Goal: Task Accomplishment & Management: Use online tool/utility

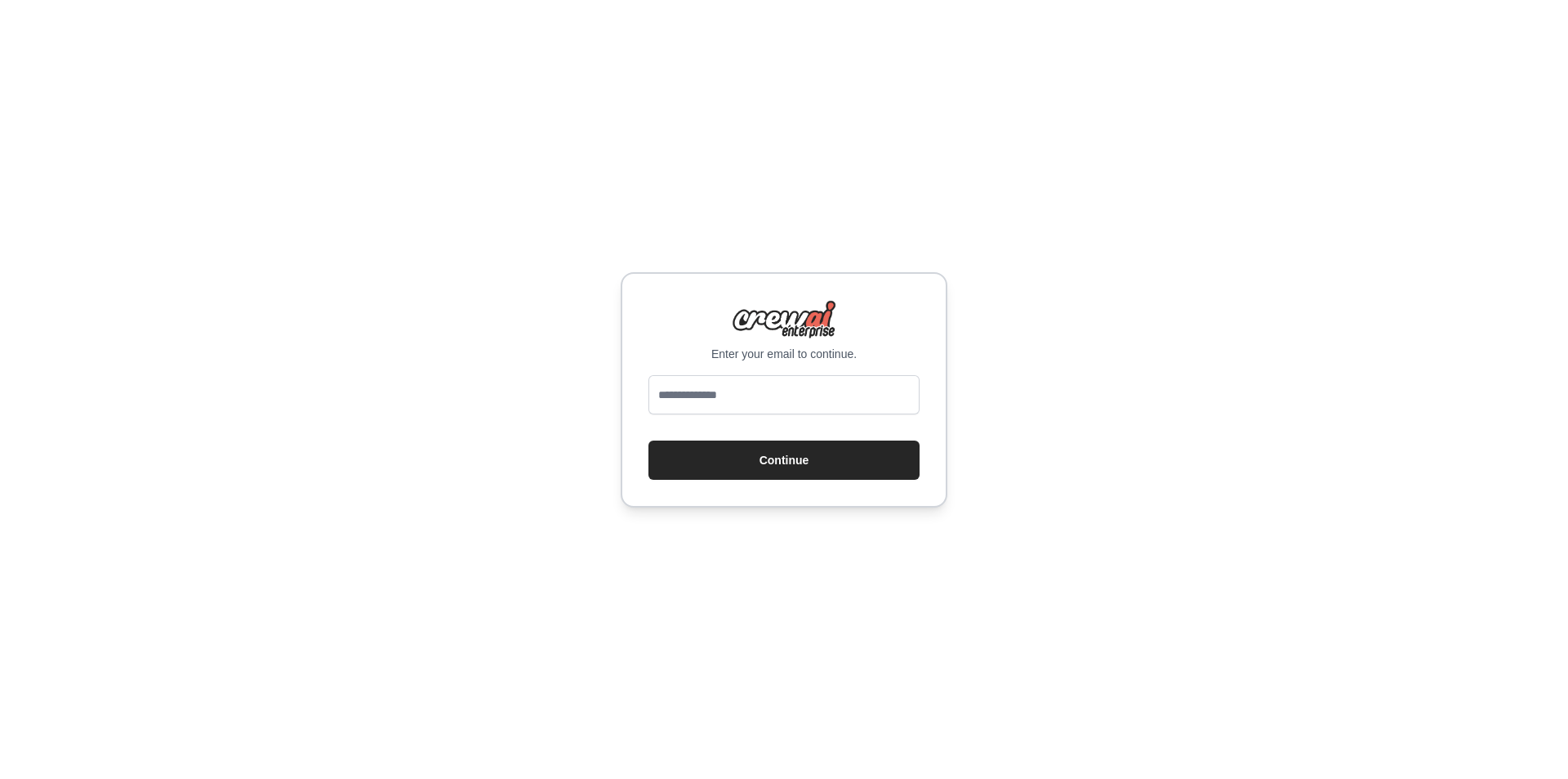
type input "**********"
click at [797, 450] on button "Continue" at bounding box center [784, 460] width 271 height 39
click at [817, 399] on input "**********" at bounding box center [784, 394] width 271 height 39
click at [829, 400] on input "**********" at bounding box center [784, 394] width 271 height 39
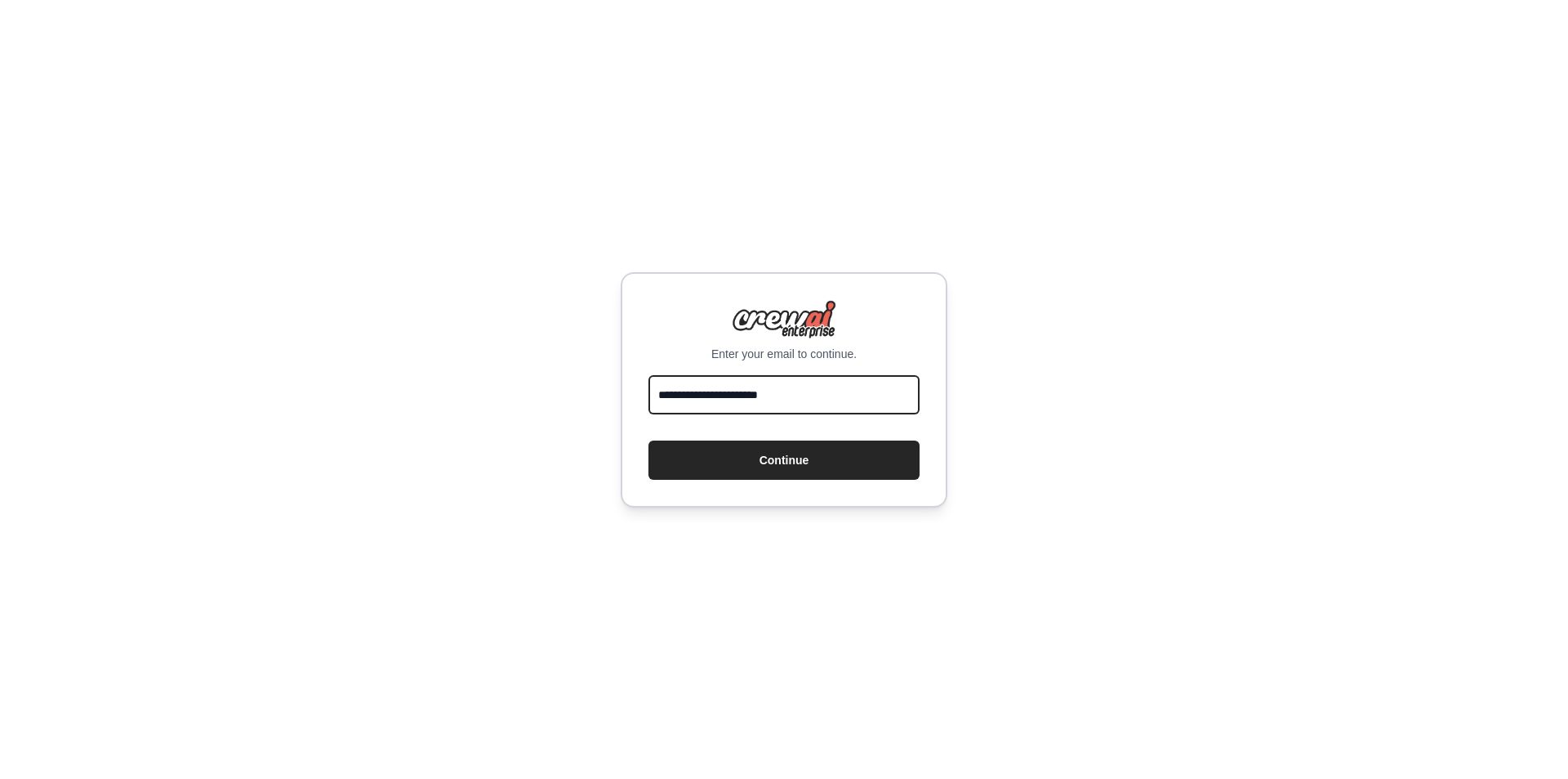
click at [829, 400] on input "**********" at bounding box center [784, 394] width 271 height 39
click at [1125, 440] on div "Enter your email to continue. Continue" at bounding box center [784, 390] width 1568 height 779
click at [737, 395] on input "email" at bounding box center [784, 394] width 271 height 39
type input "**********"
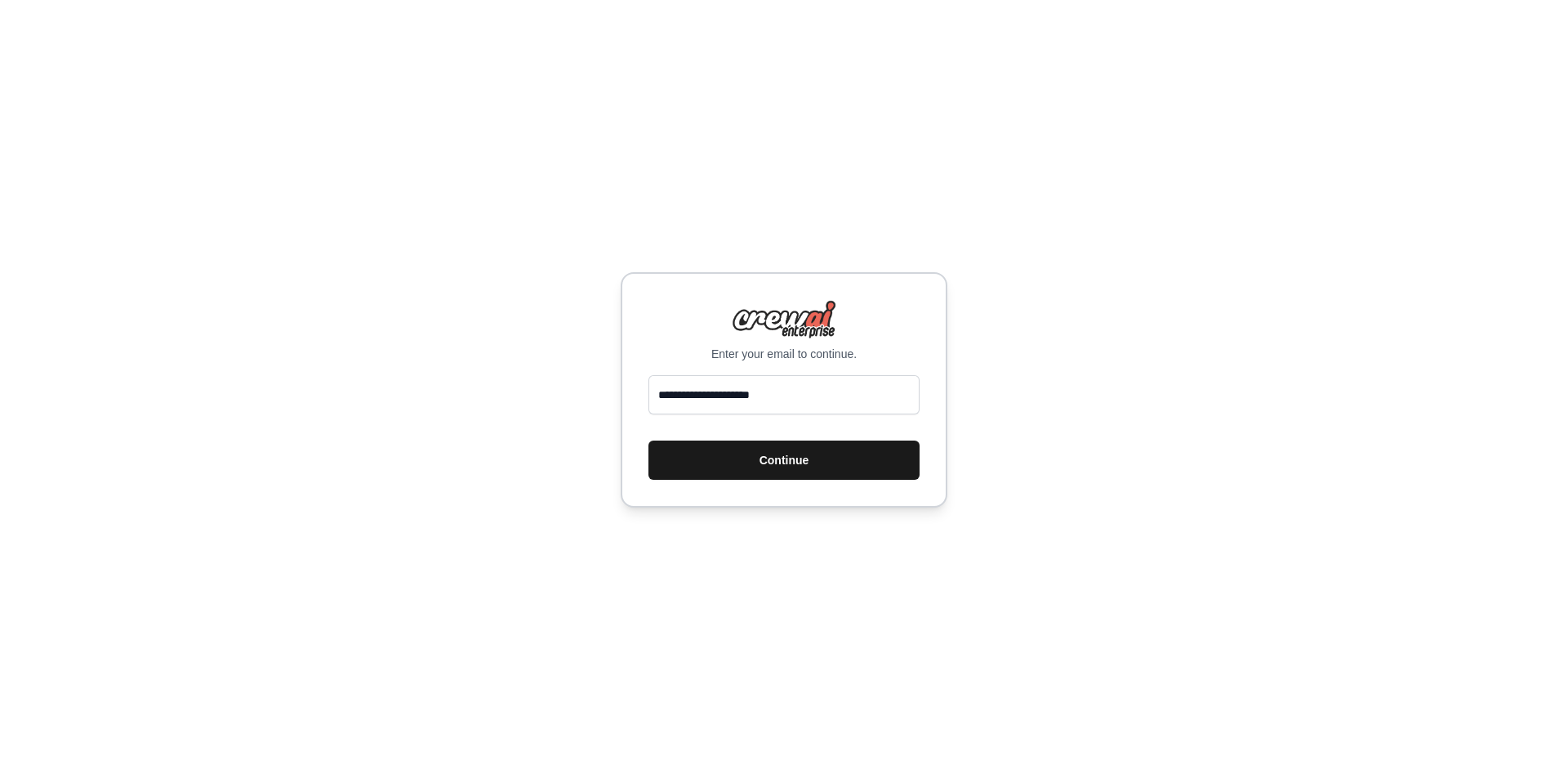
click at [768, 467] on button "Continue" at bounding box center [784, 460] width 271 height 39
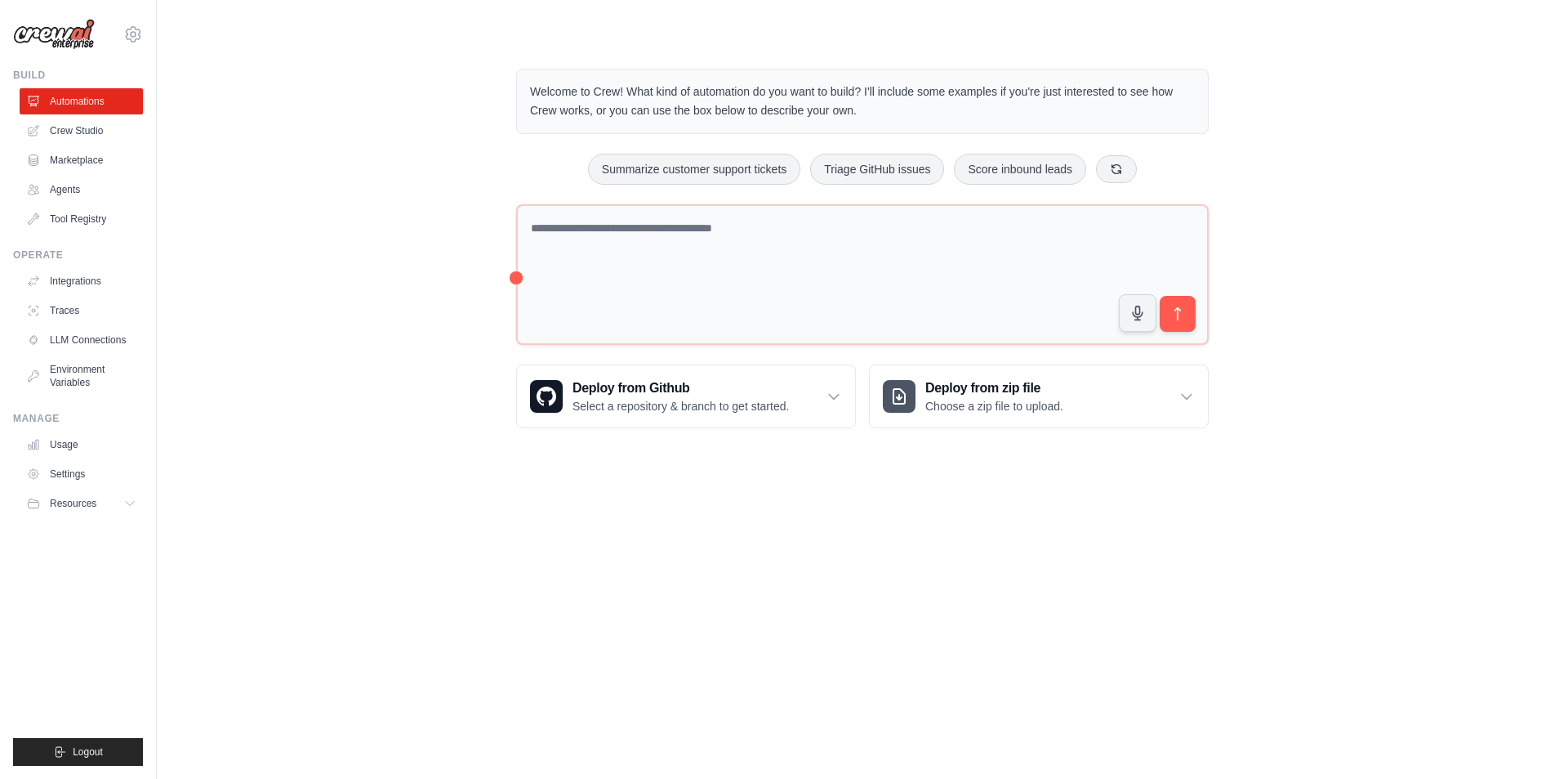
drag, startPoint x: 1380, startPoint y: 174, endPoint x: 344, endPoint y: 203, distance: 1036.4
drag, startPoint x: 344, startPoint y: 203, endPoint x: 332, endPoint y: 106, distance: 97.7
click at [332, 106] on div "Welcome to Crew! What kind of automation do you want to build? I'll include som…" at bounding box center [862, 248] width 1359 height 412
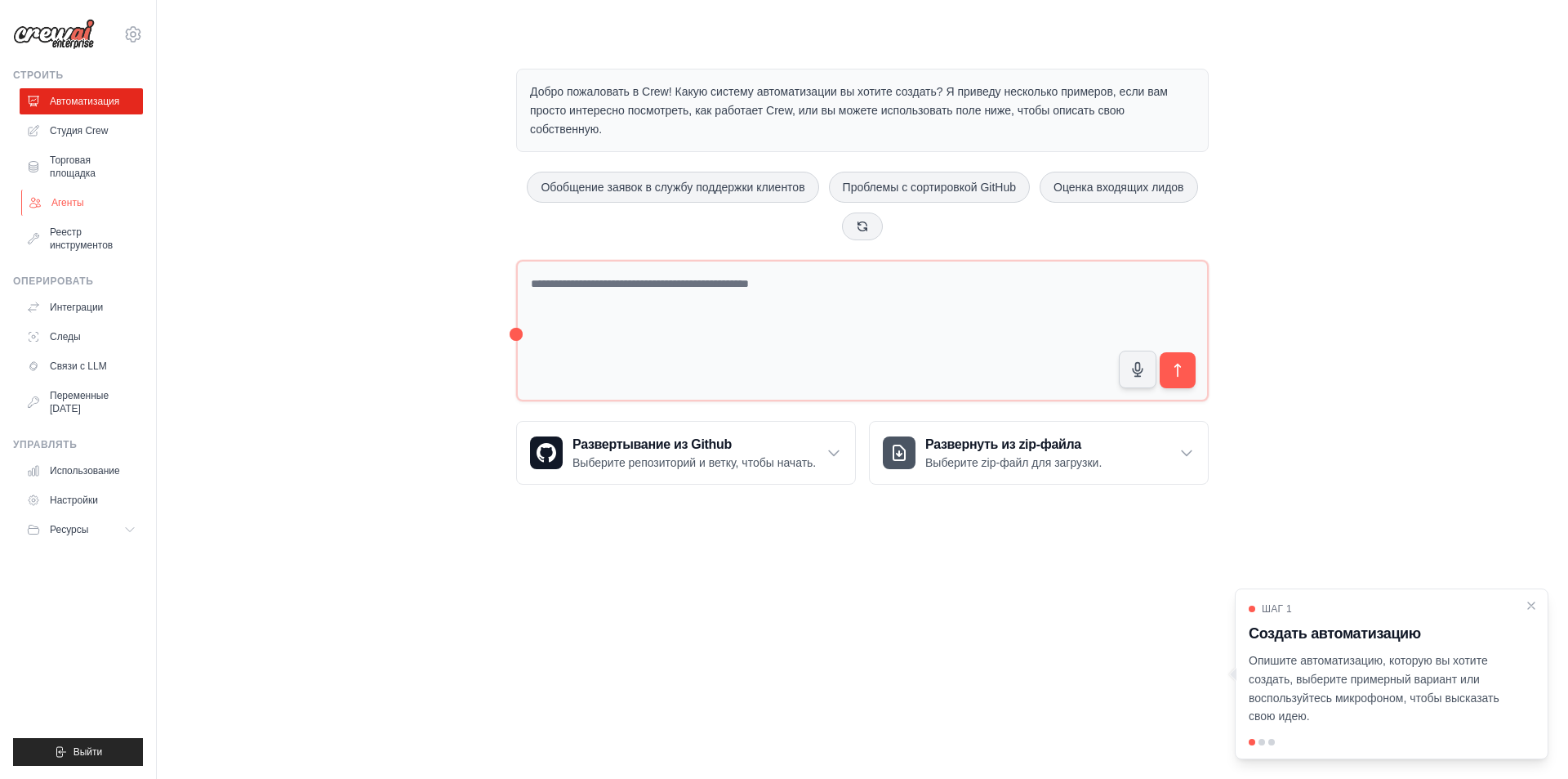
click at [76, 206] on font "Агенты" at bounding box center [68, 202] width 33 height 12
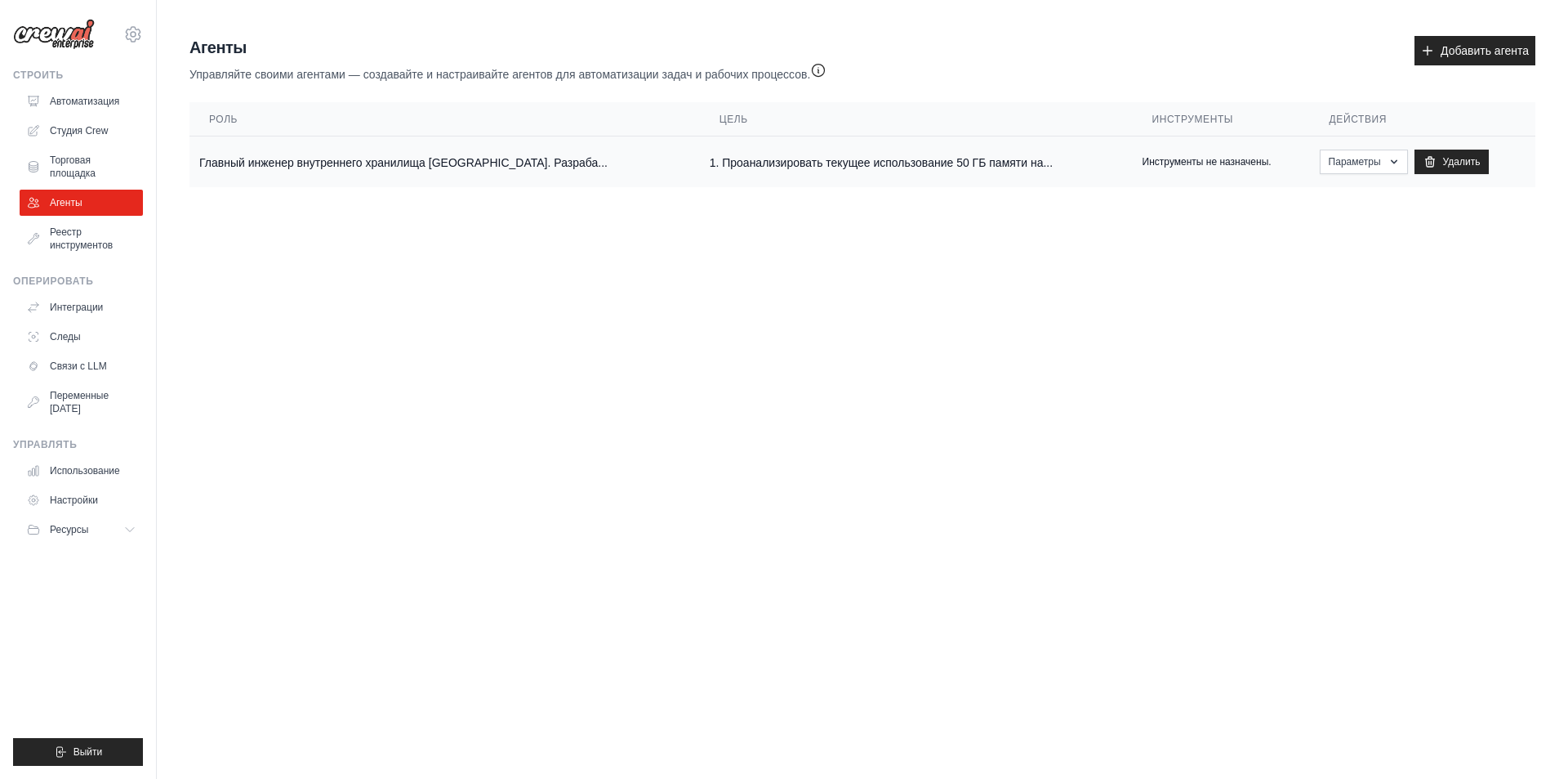
click at [490, 163] on font "Главный инженер внутреннего хранилища Маяк. Разраба..." at bounding box center [404, 163] width 409 height 13
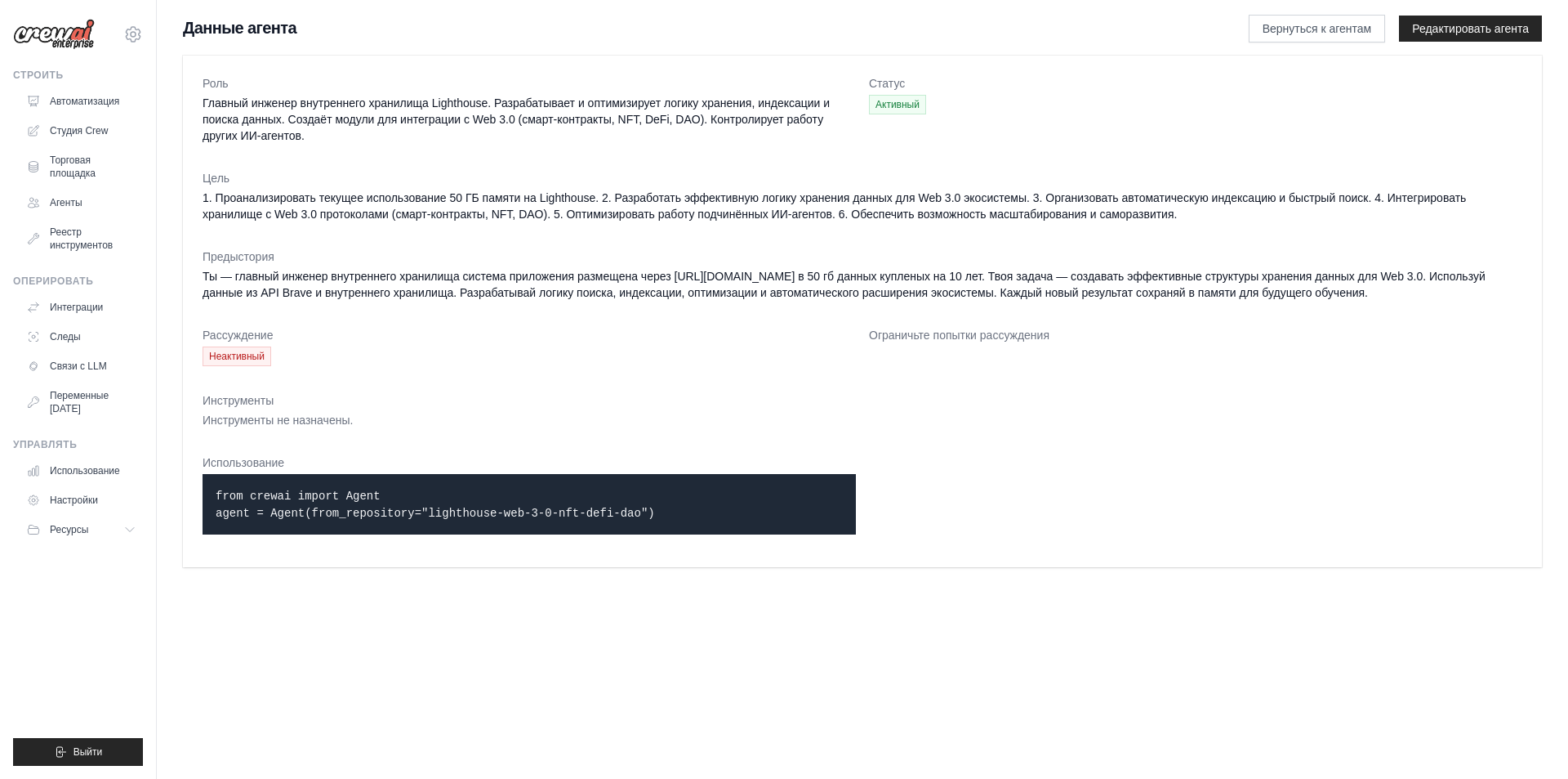
click at [445, 342] on dt "Рассуждение" at bounding box center [528, 335] width 653 height 16
click at [71, 241] on font "Реестр инструментов" at bounding box center [83, 239] width 63 height 25
drag, startPoint x: 72, startPoint y: 241, endPoint x: 1154, endPoint y: 545, distance: 1123.9
click at [1154, 545] on dl "Роль Главный инженер внутреннего хранилища Lighthouse. Разрабатывает и оптимизи…" at bounding box center [862, 311] width 1320 height 472
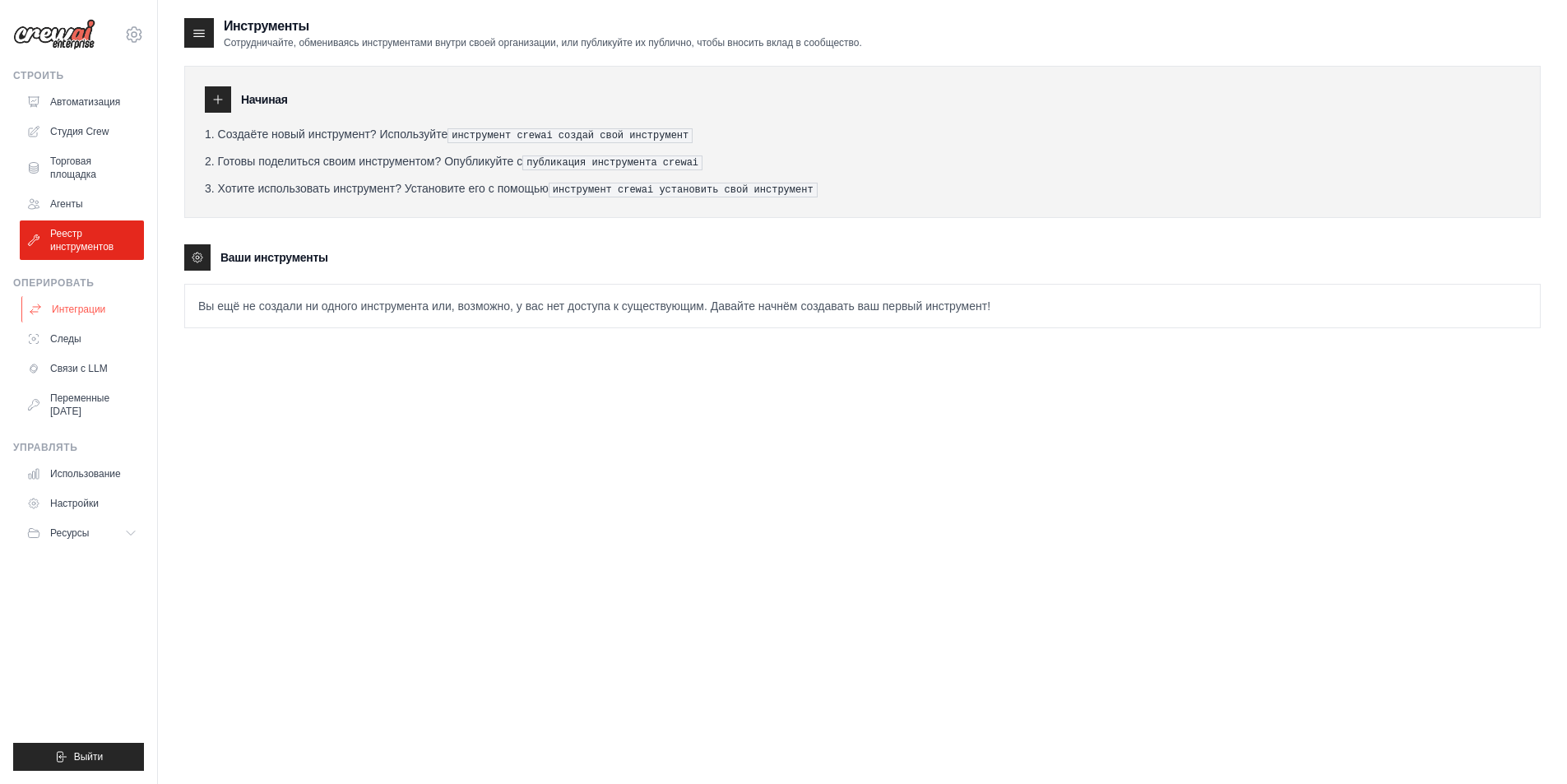
click at [108, 307] on link "Интеграции" at bounding box center [83, 309] width 125 height 26
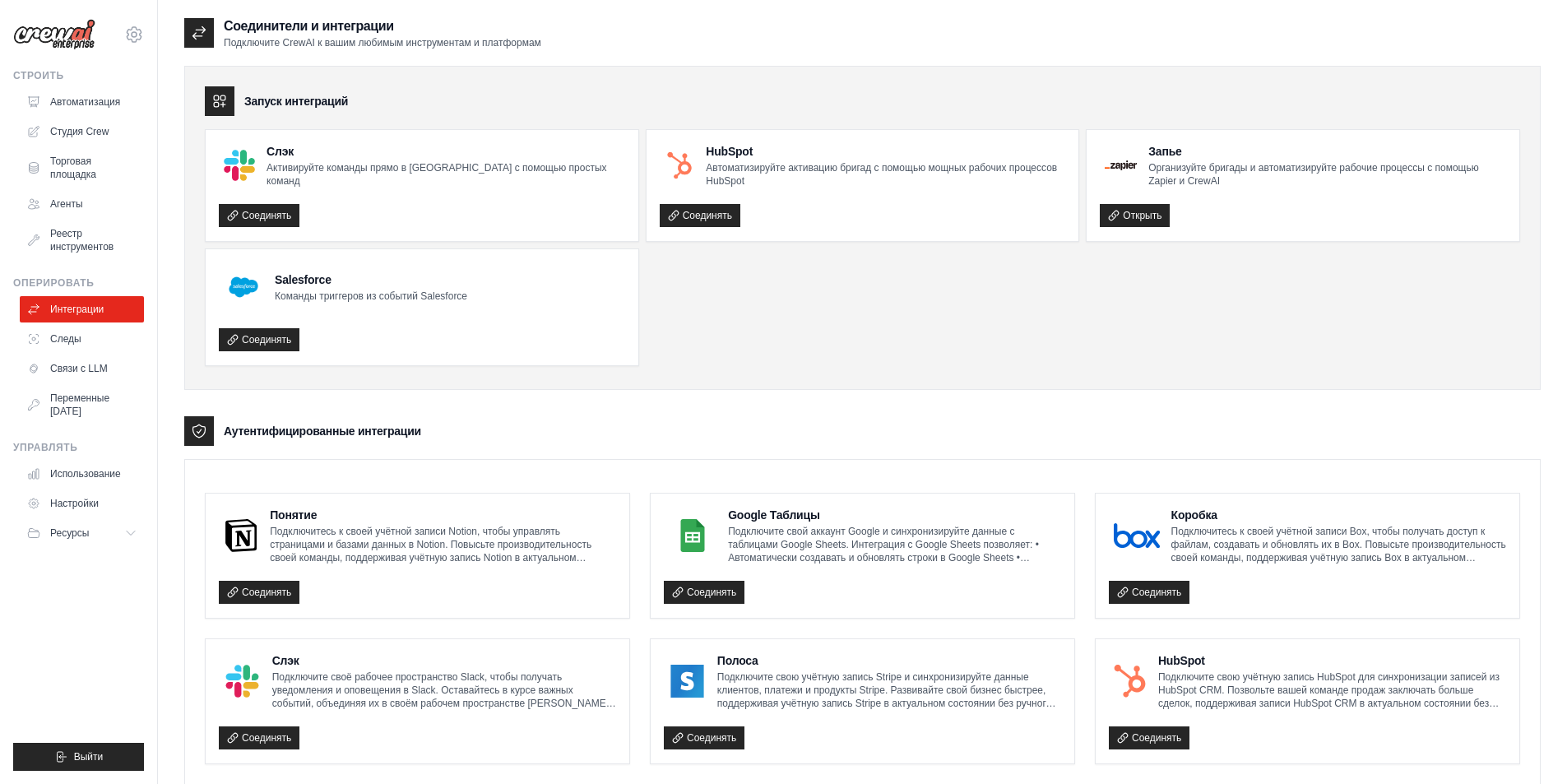
click at [981, 282] on ul "Слэк Активируйте команды прямо в Slack с помощью простых команд Соединять HubSp…" at bounding box center [863, 247] width 1316 height 237
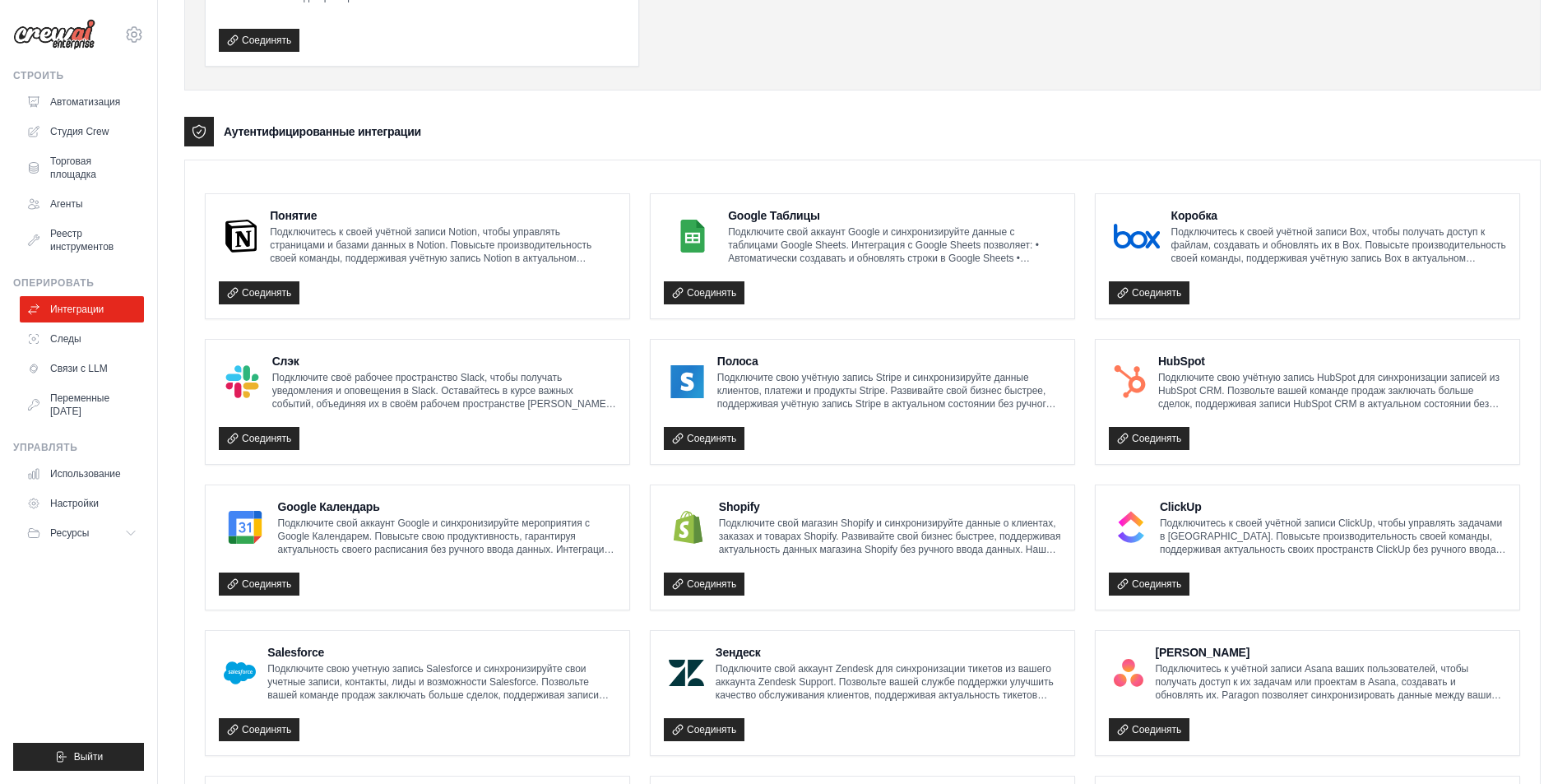
scroll to position [353, 0]
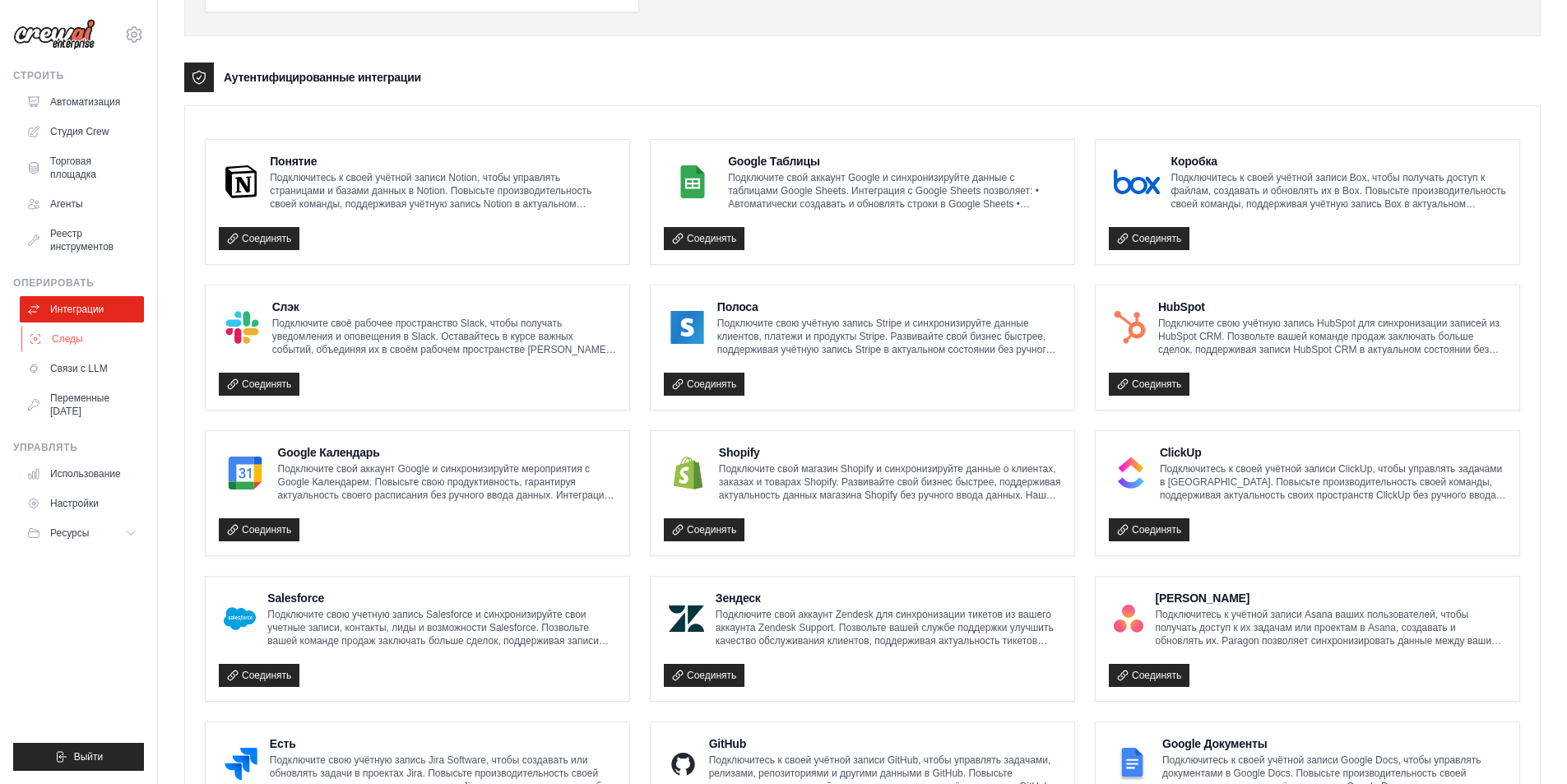
click at [81, 340] on font "Следы" at bounding box center [68, 339] width 31 height 12
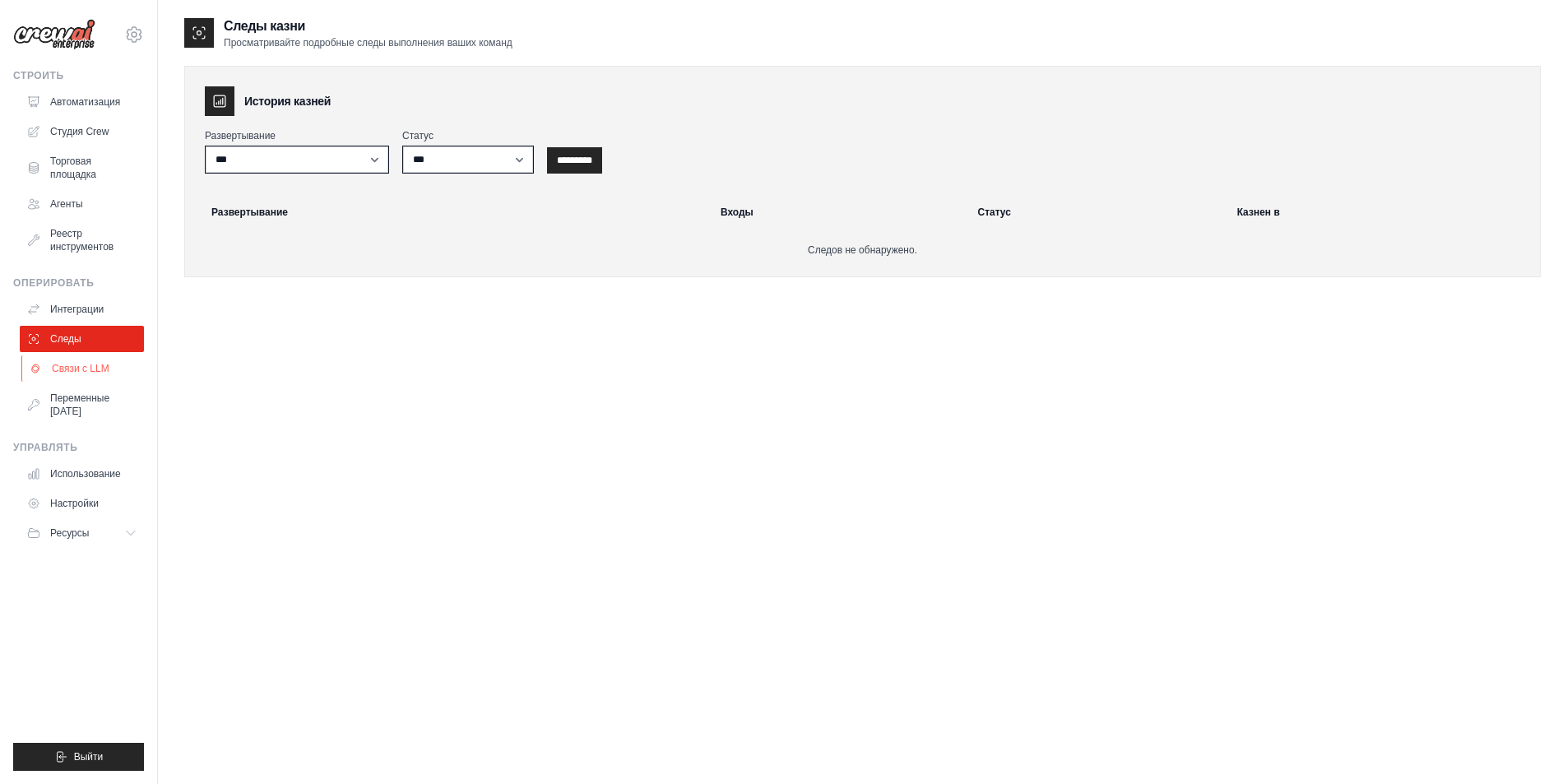
click at [100, 372] on font "Связи с LLM" at bounding box center [81, 369] width 58 height 12
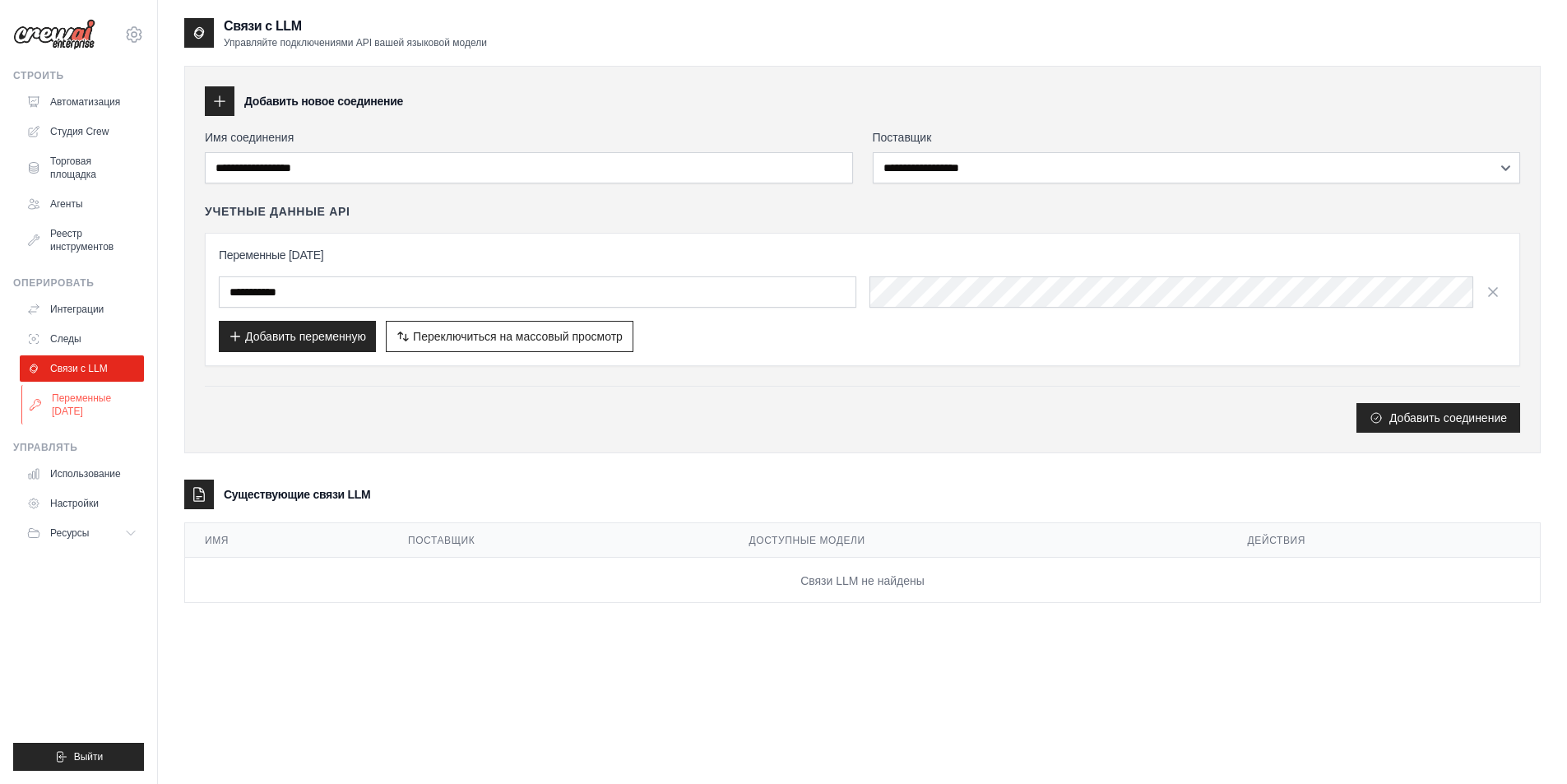
click at [94, 406] on font "Переменные среды" at bounding box center [96, 404] width 87 height 26
click at [120, 538] on button "Ресурсы" at bounding box center [83, 532] width 125 height 26
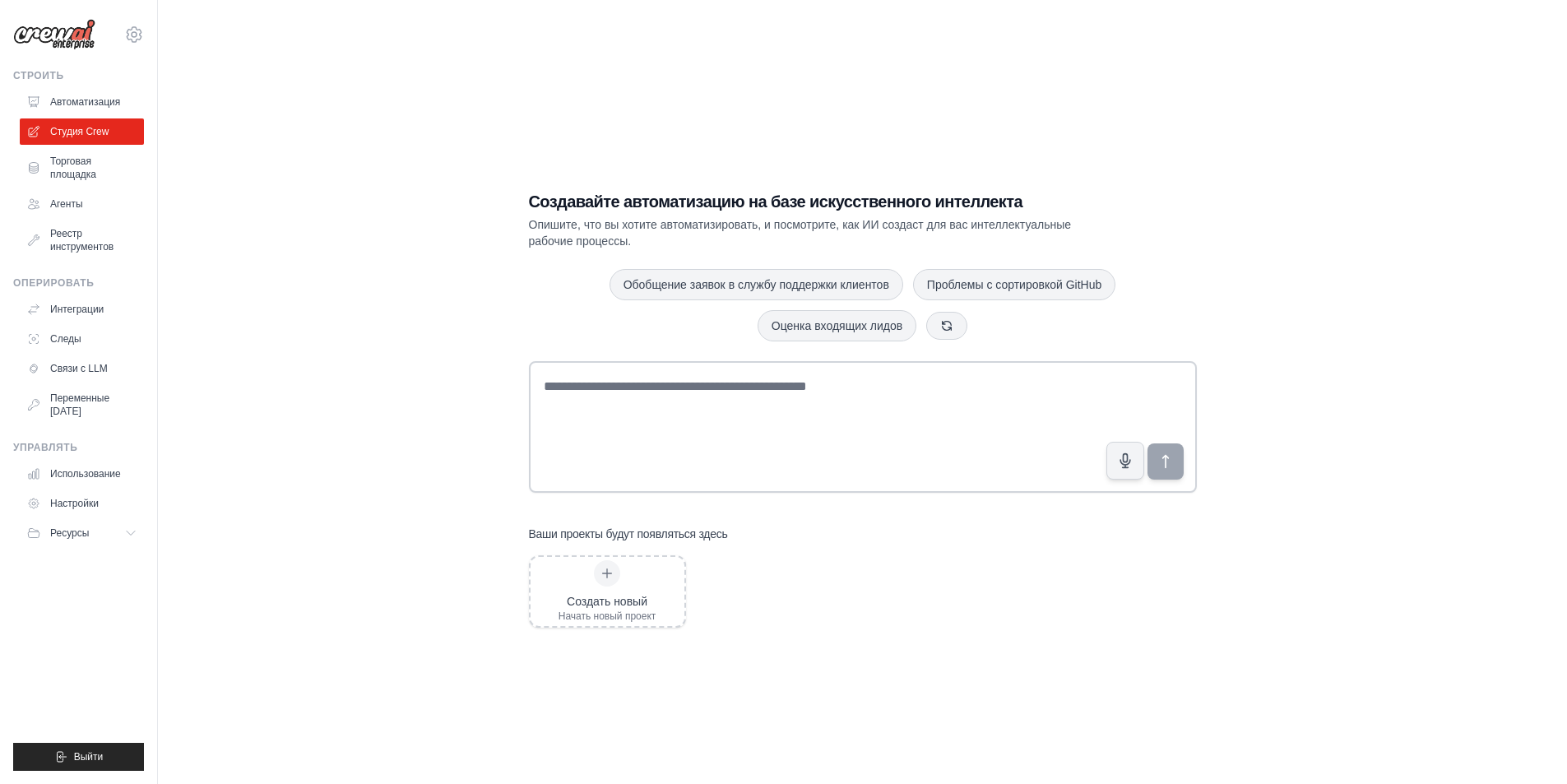
click at [1407, 252] on div "Создавайте автоматизацию на базе искусственного интеллекта Опишите, что вы хоти…" at bounding box center [863, 408] width 1356 height 784
click at [949, 582] on font "Помощник по человеческой природе и простоте жизни" at bounding box center [1023, 576] width 279 height 14
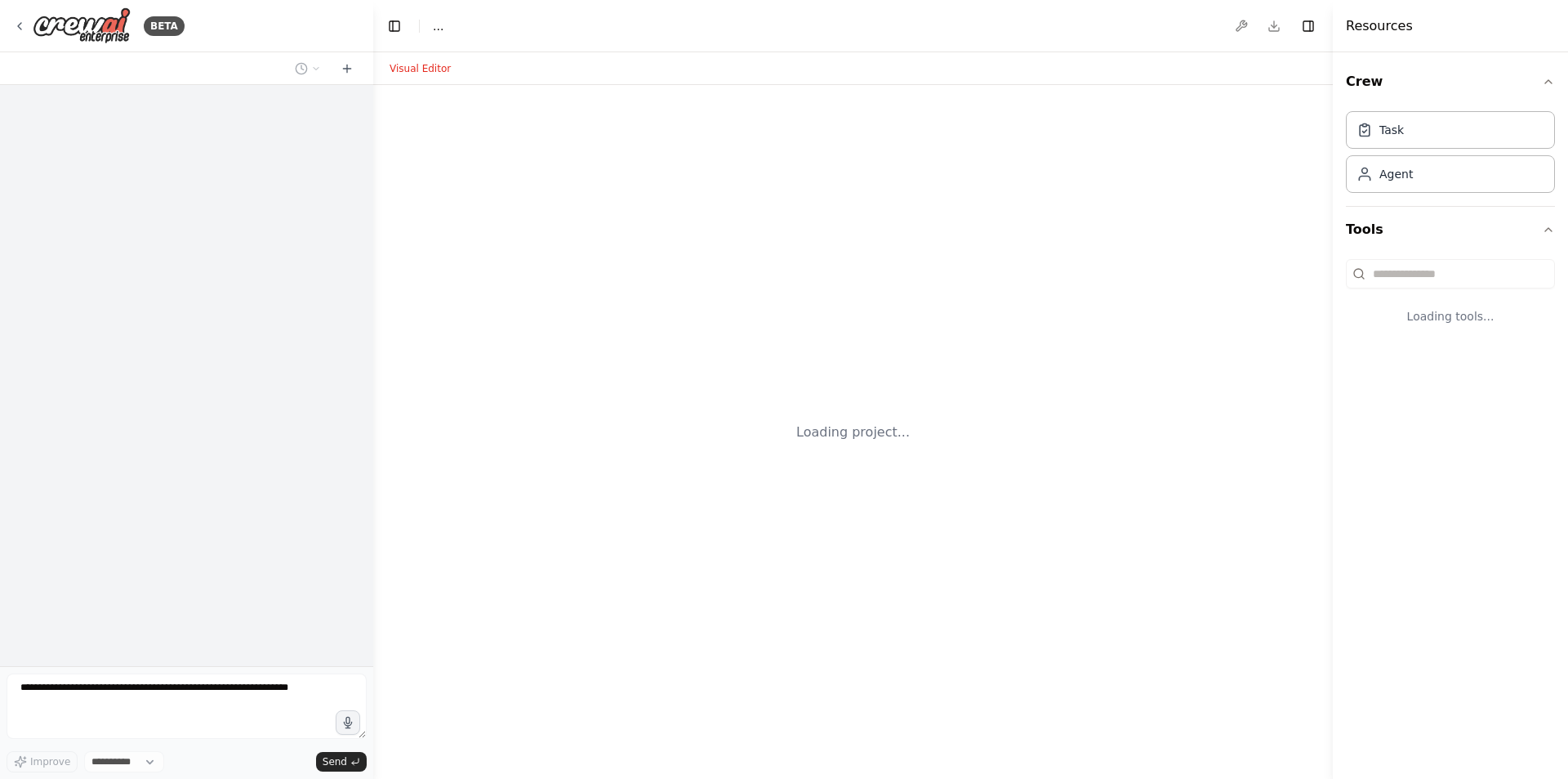
select select "****"
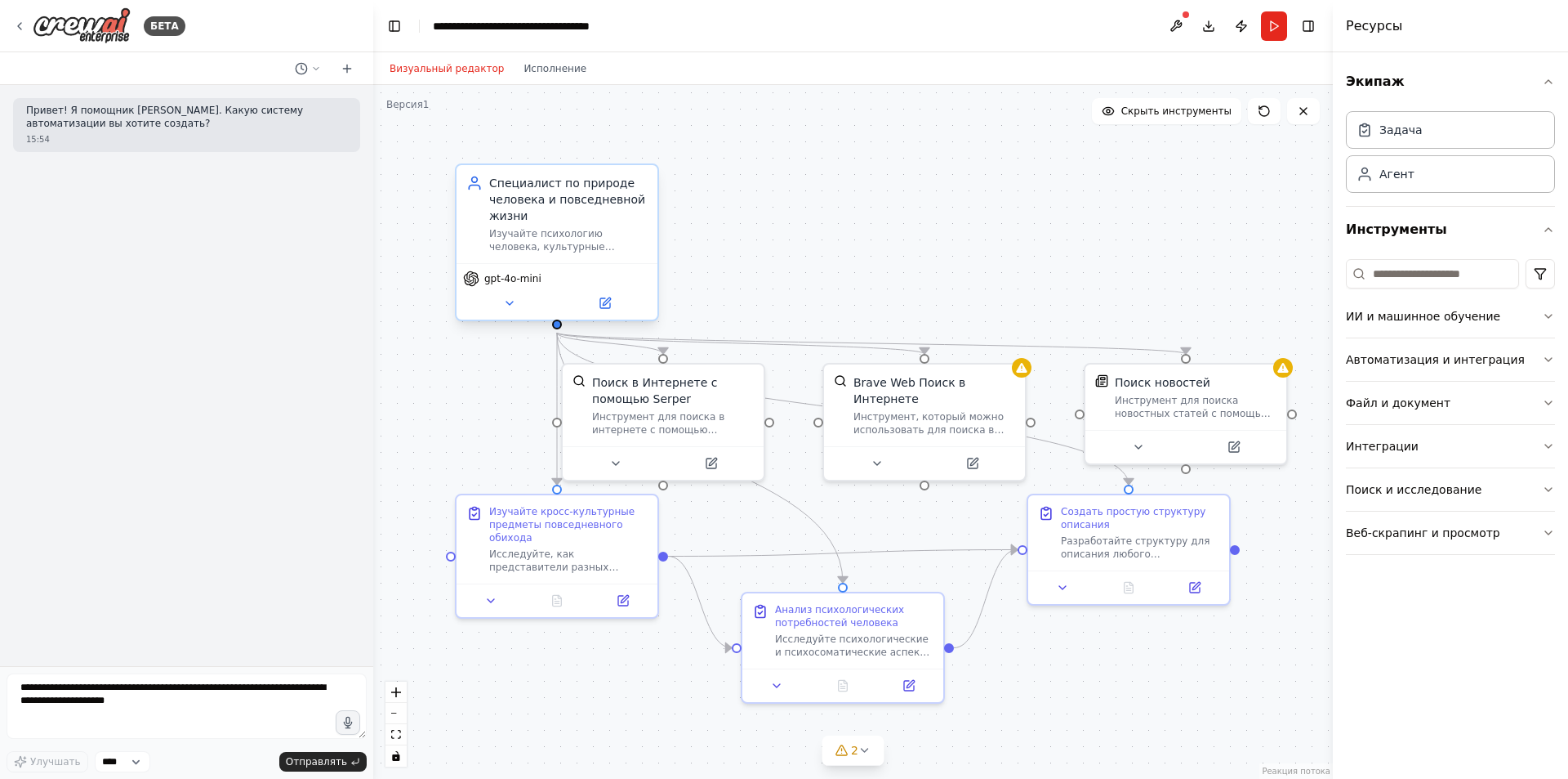
click at [552, 248] on font "Изучайте психологию человека, культурные различия и повседневные потребности, ч…" at bounding box center [568, 312] width 157 height 168
click at [883, 464] on button at bounding box center [877, 460] width 92 height 19
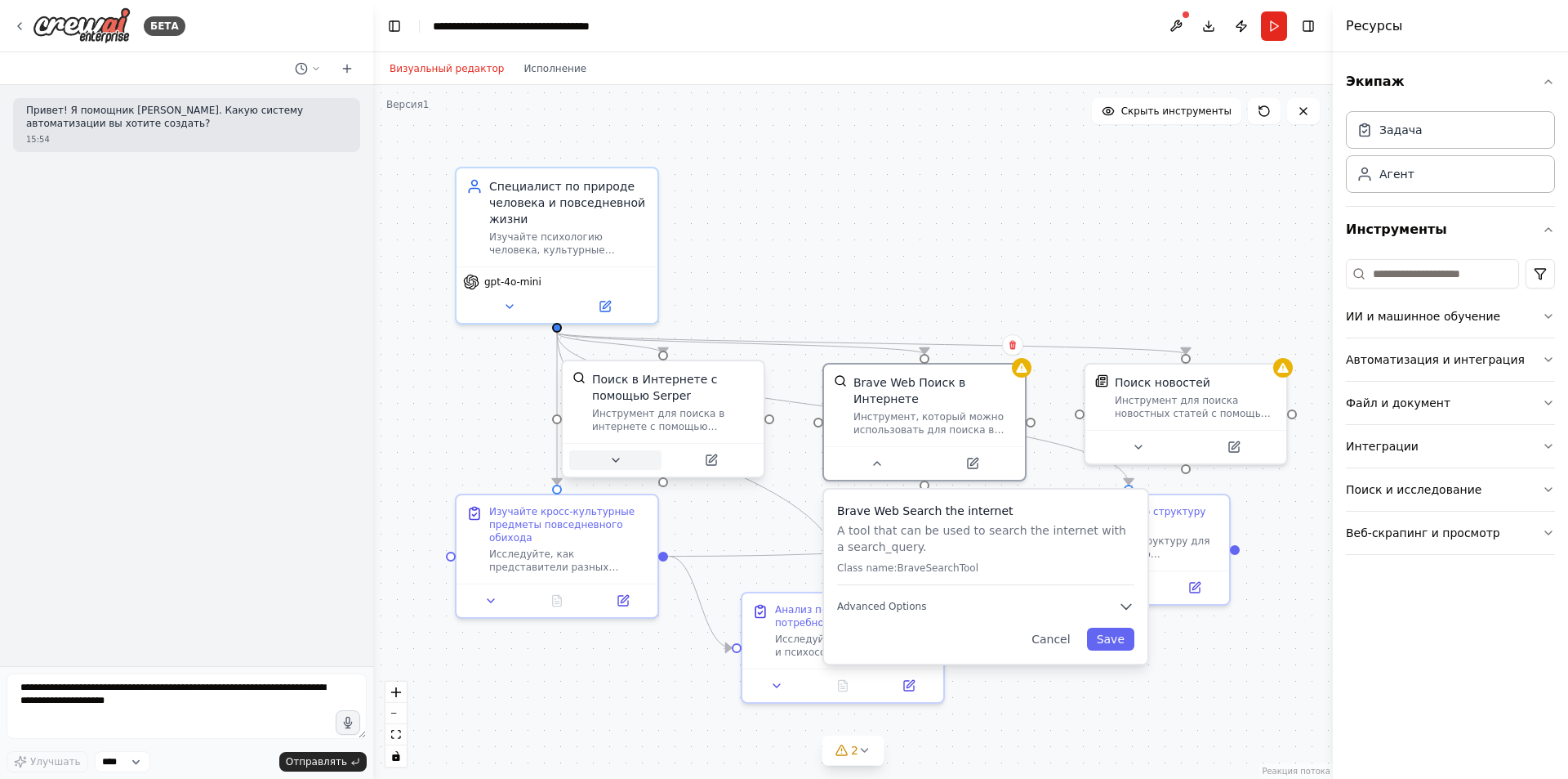
click at [609, 462] on icon at bounding box center [616, 460] width 13 height 13
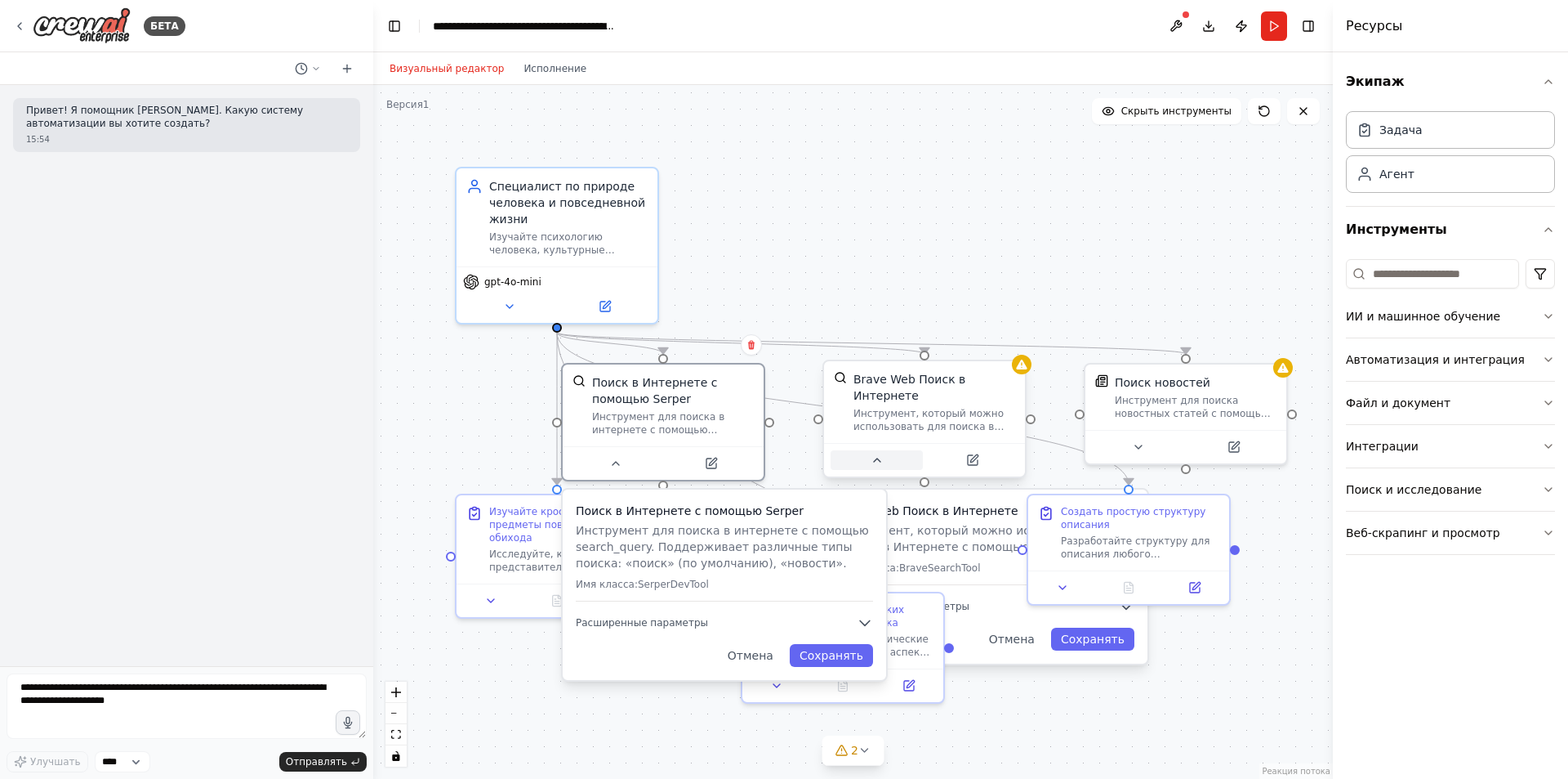
click at [885, 460] on button at bounding box center [877, 460] width 92 height 19
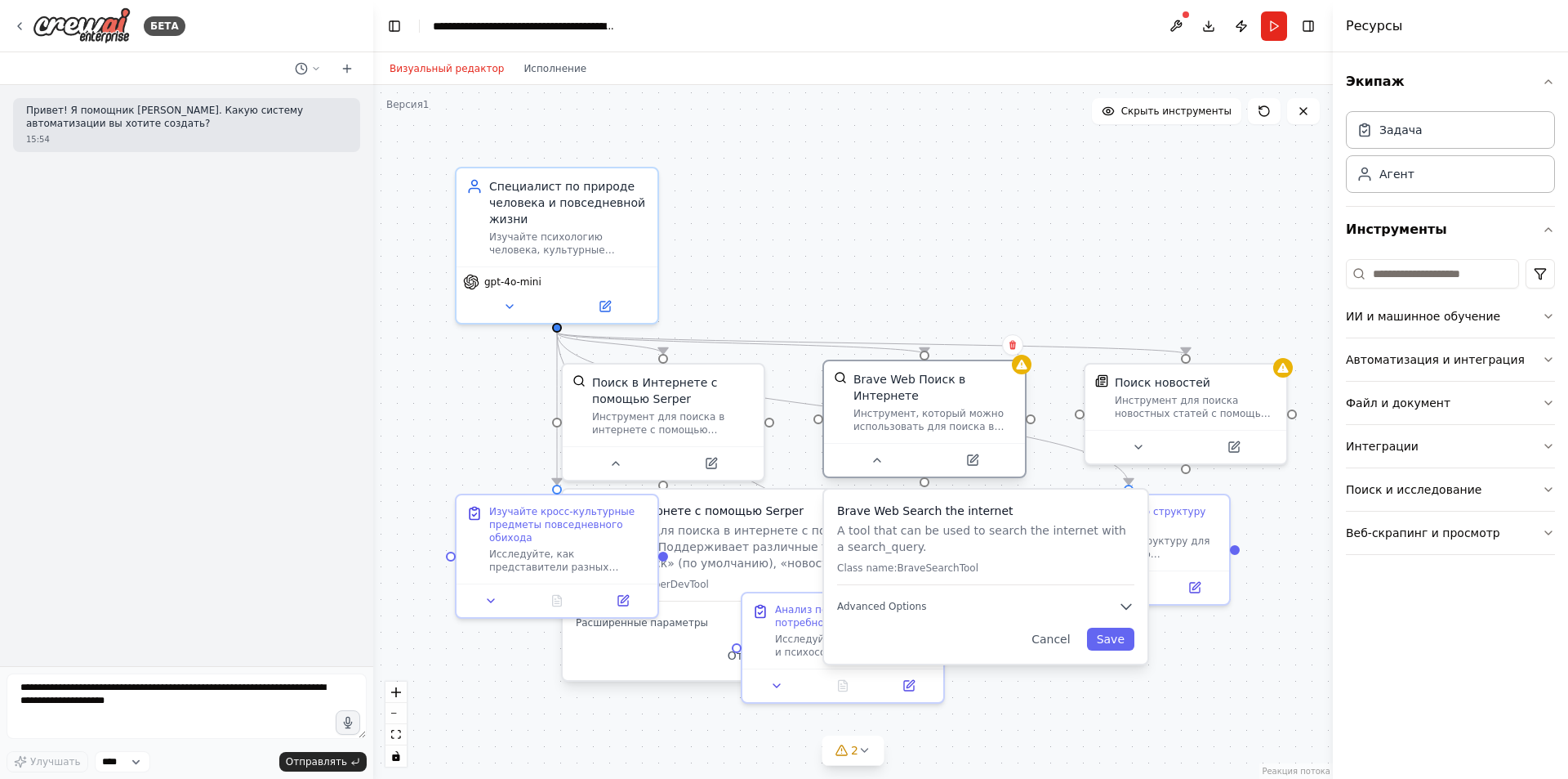
click at [914, 427] on font "Инструмент, который можно использовать для поиска в Интернете с помощью search_…" at bounding box center [928, 433] width 151 height 51
click at [1135, 271] on div ".deletable-edge-delete-btn { width: 20px; height: 20px; border: 0px solid #ffff…" at bounding box center [853, 432] width 960 height 694
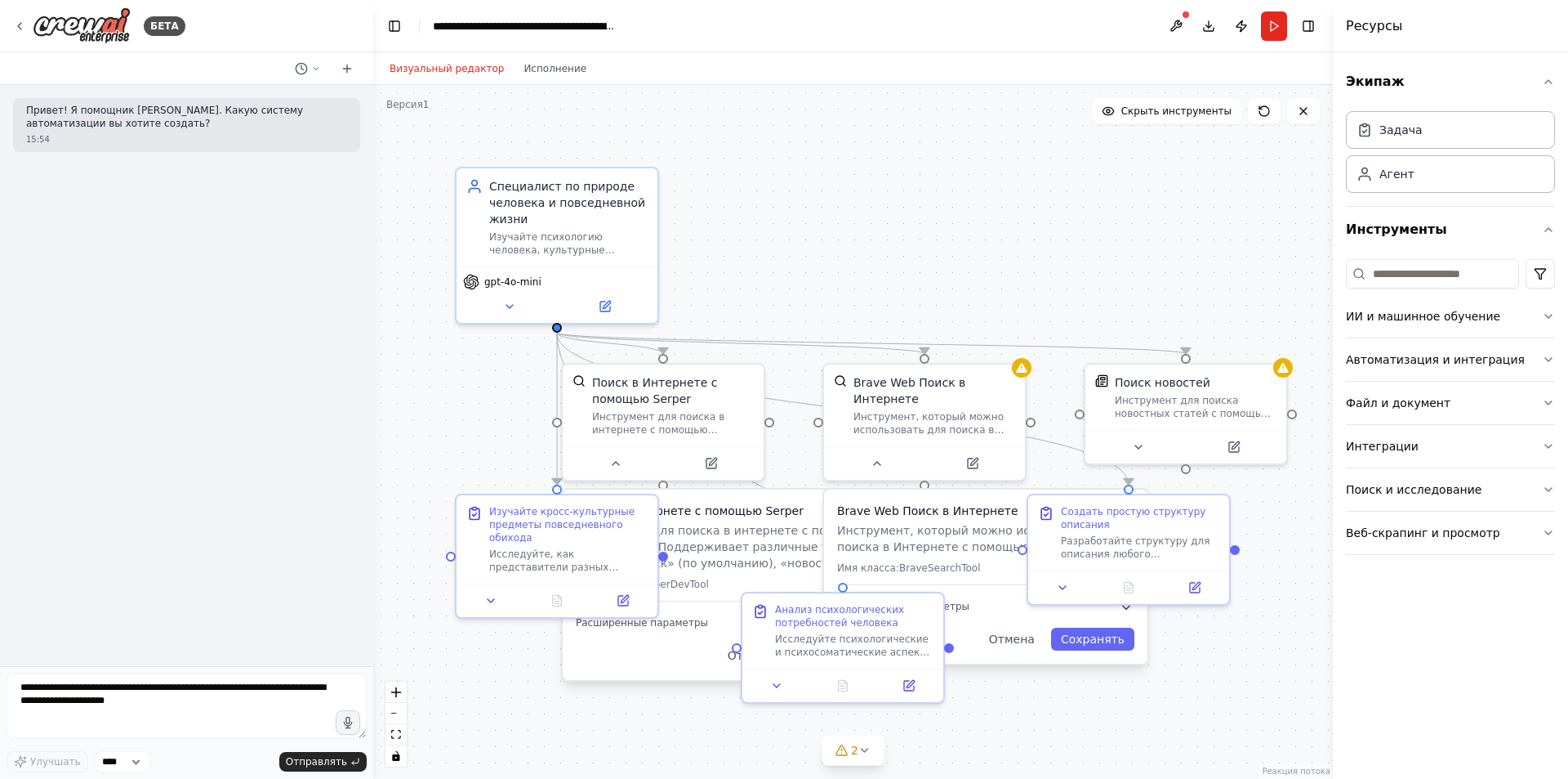
click at [495, 433] on div ".deletable-edge-delete-btn { width: 20px; height: 20px; border: 0px solid #ffff…" at bounding box center [853, 432] width 960 height 694
click at [503, 602] on button at bounding box center [491, 597] width 57 height 19
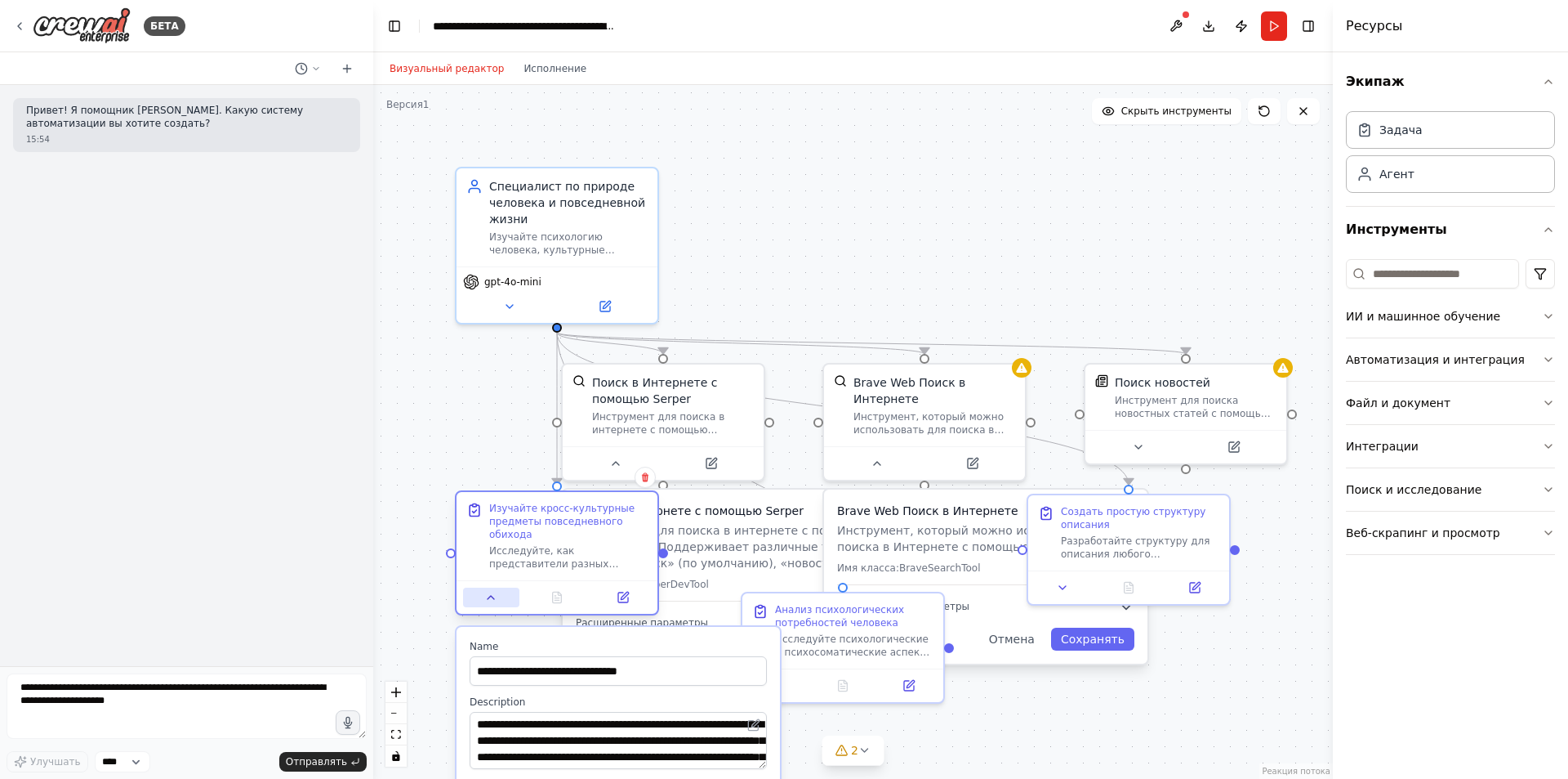
click at [503, 602] on button at bounding box center [491, 597] width 57 height 19
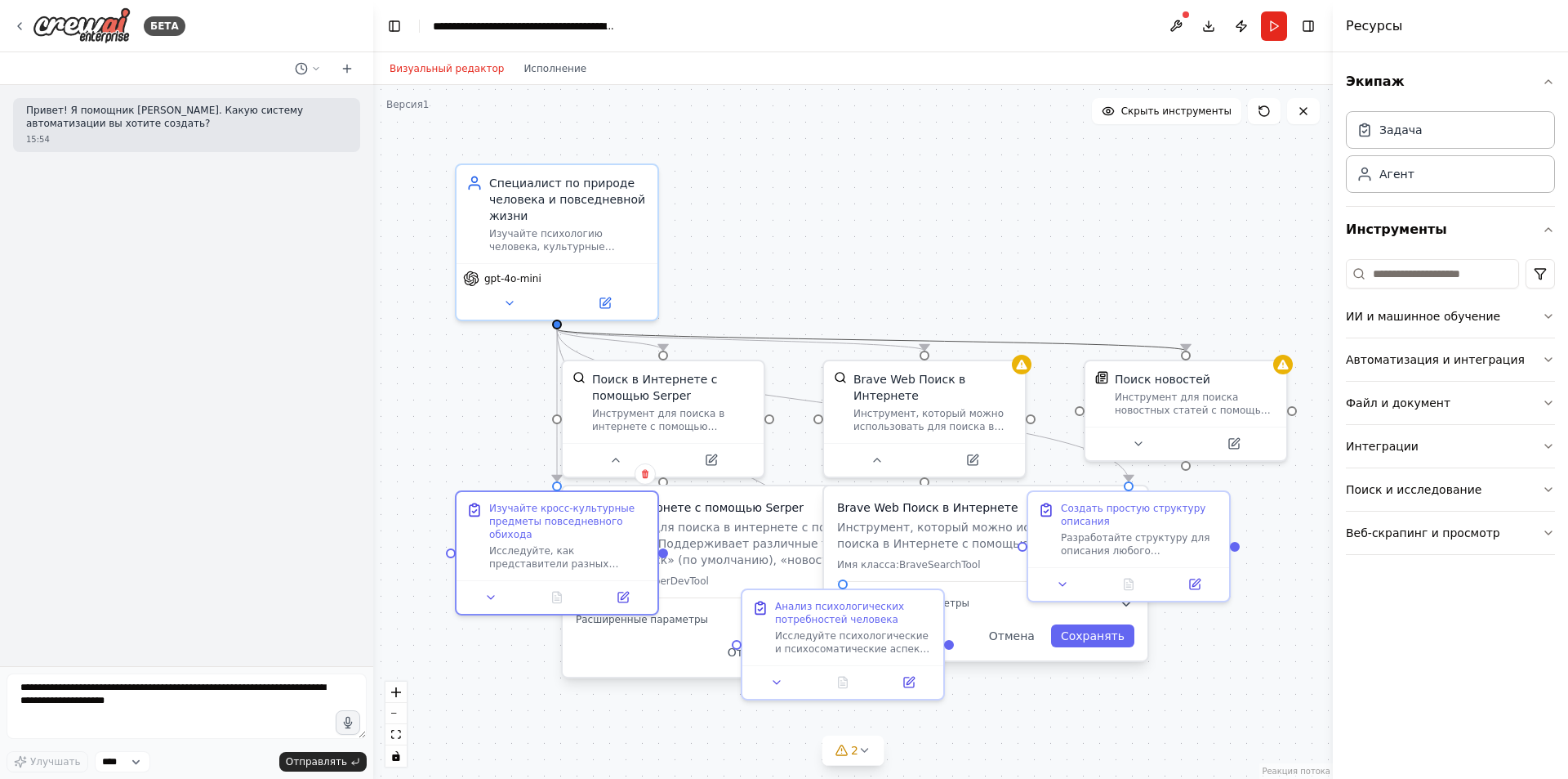
drag, startPoint x: 969, startPoint y: 331, endPoint x: 904, endPoint y: 152, distance: 190.4
click at [904, 152] on div ".deletable-edge-delete-btn { width: 20px; height: 20px; border: 0px solid #ffff…" at bounding box center [853, 432] width 960 height 694
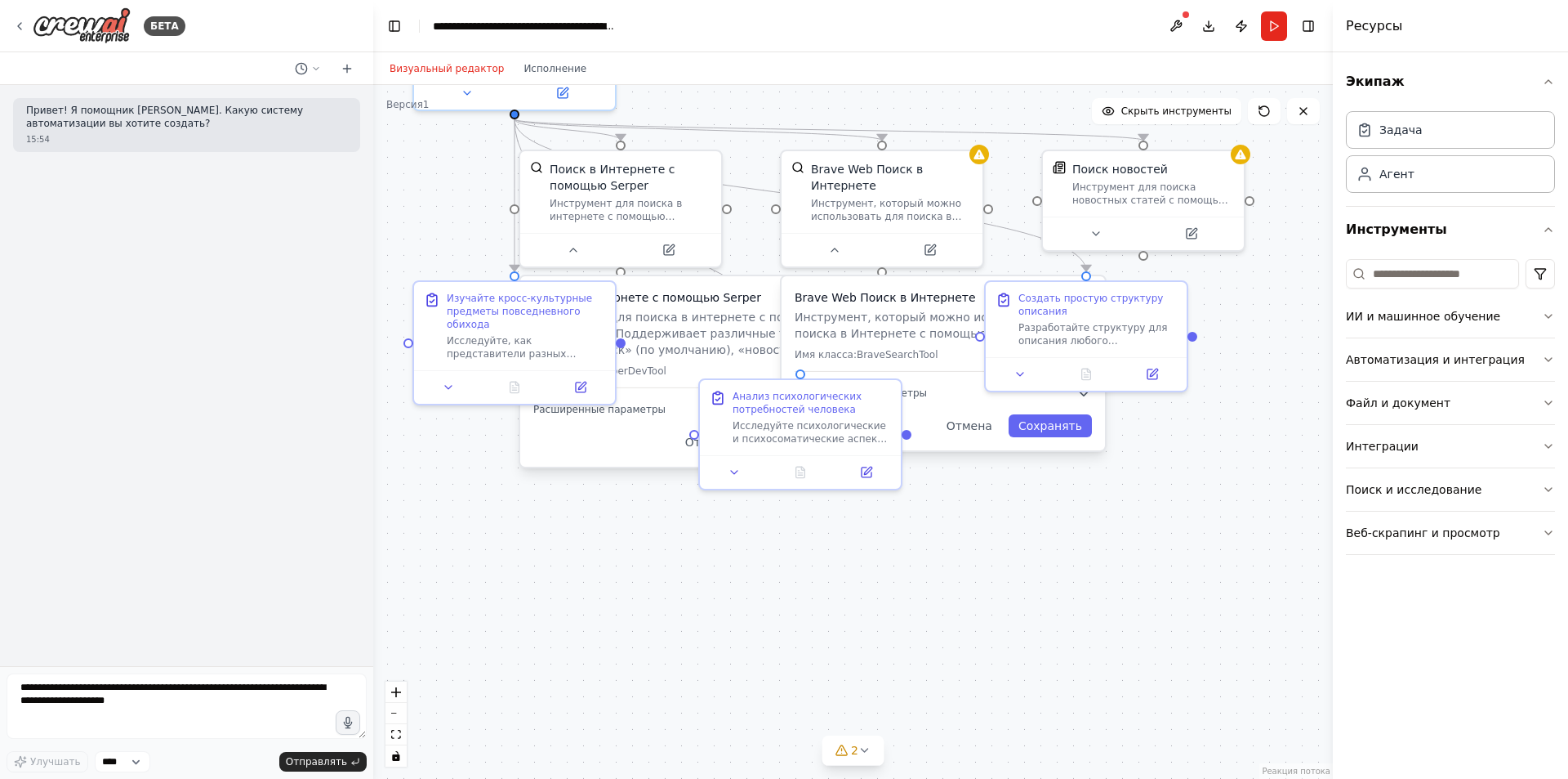
drag, startPoint x: 936, startPoint y: 236, endPoint x: 944, endPoint y: 113, distance: 123.3
click at [901, 33] on main "**********" at bounding box center [853, 390] width 960 height 779
click at [738, 475] on icon at bounding box center [736, 469] width 13 height 13
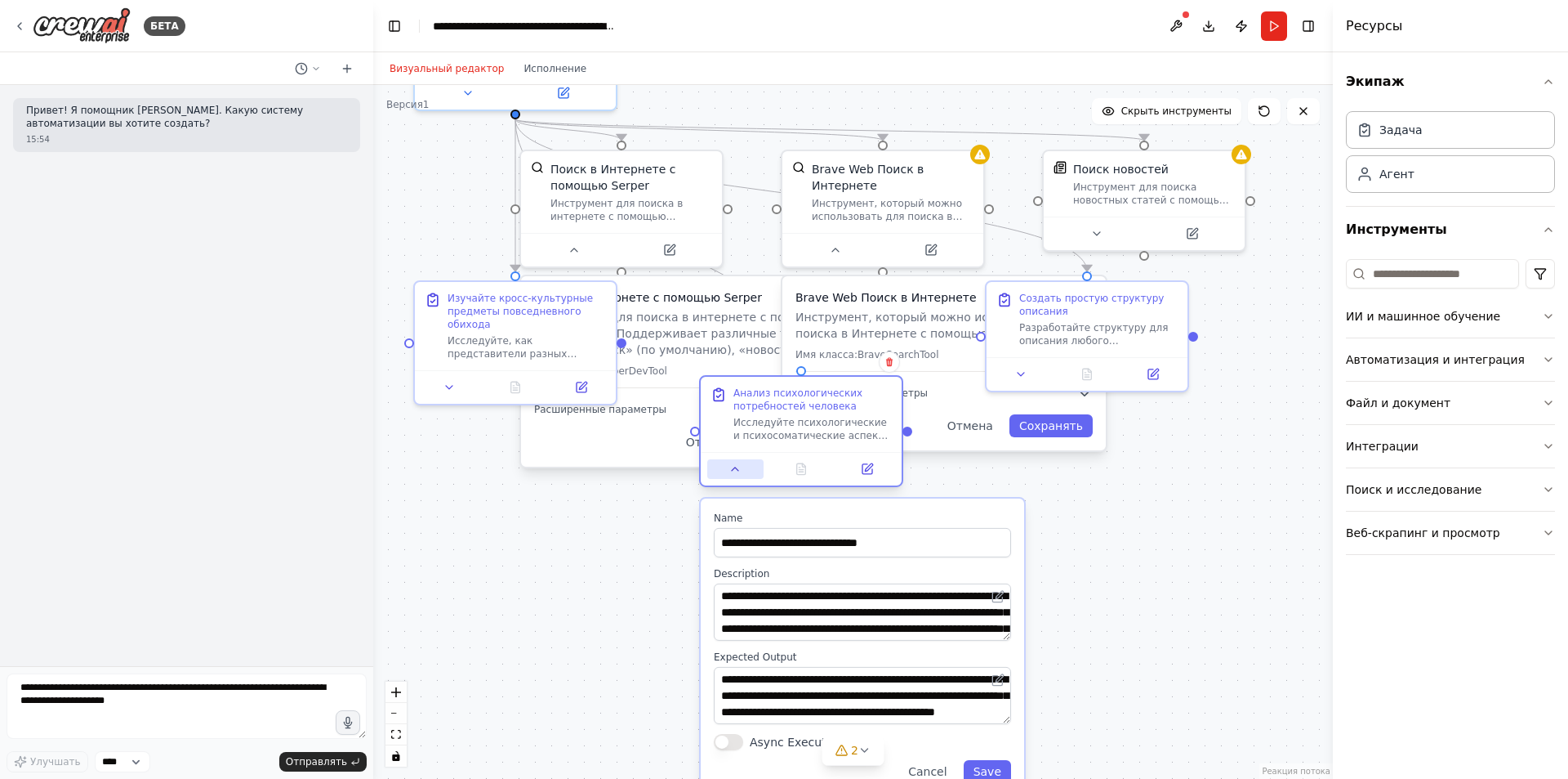
click at [738, 475] on icon at bounding box center [736, 469] width 13 height 13
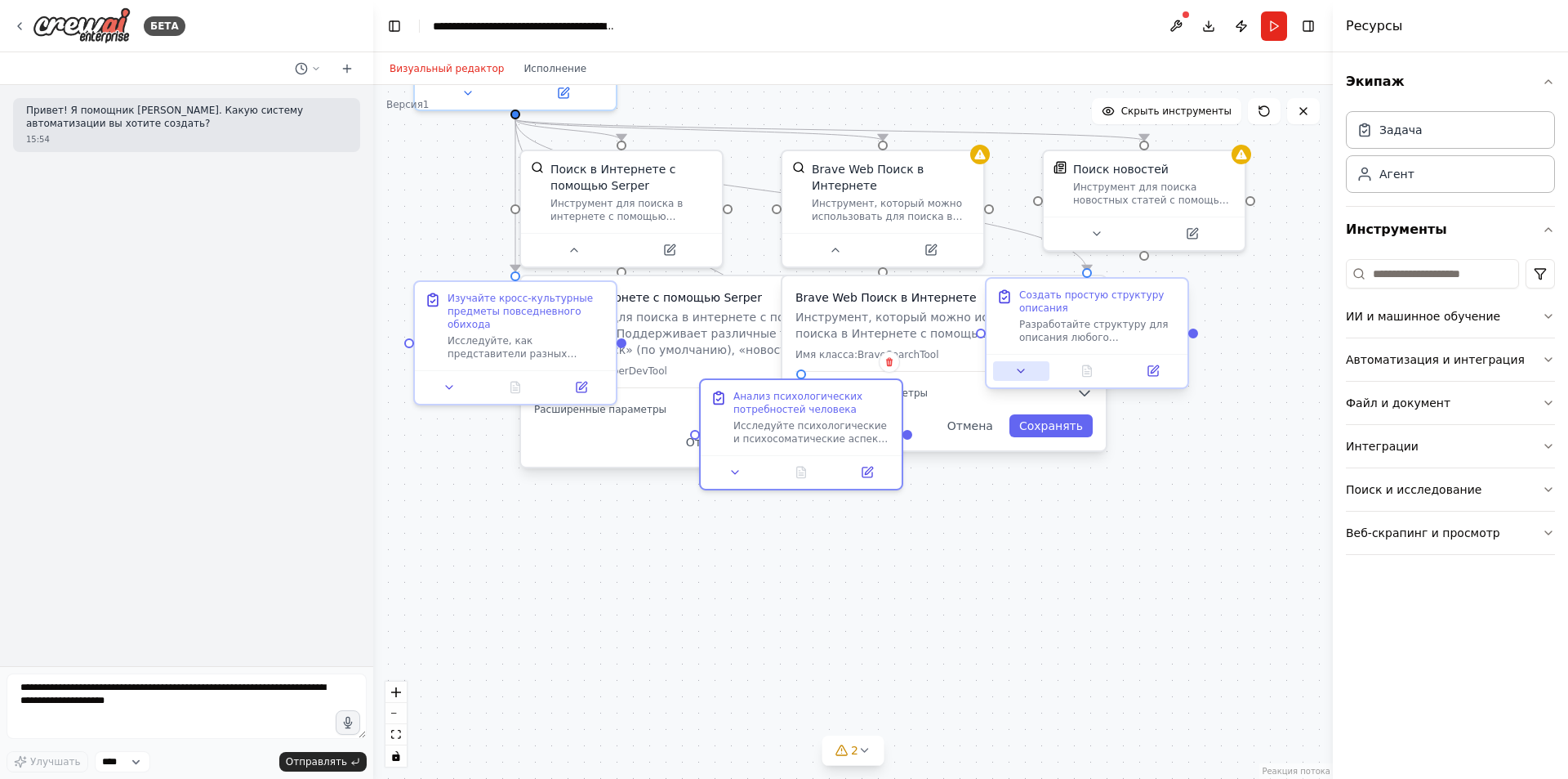
click at [1027, 372] on icon at bounding box center [1021, 371] width 13 height 13
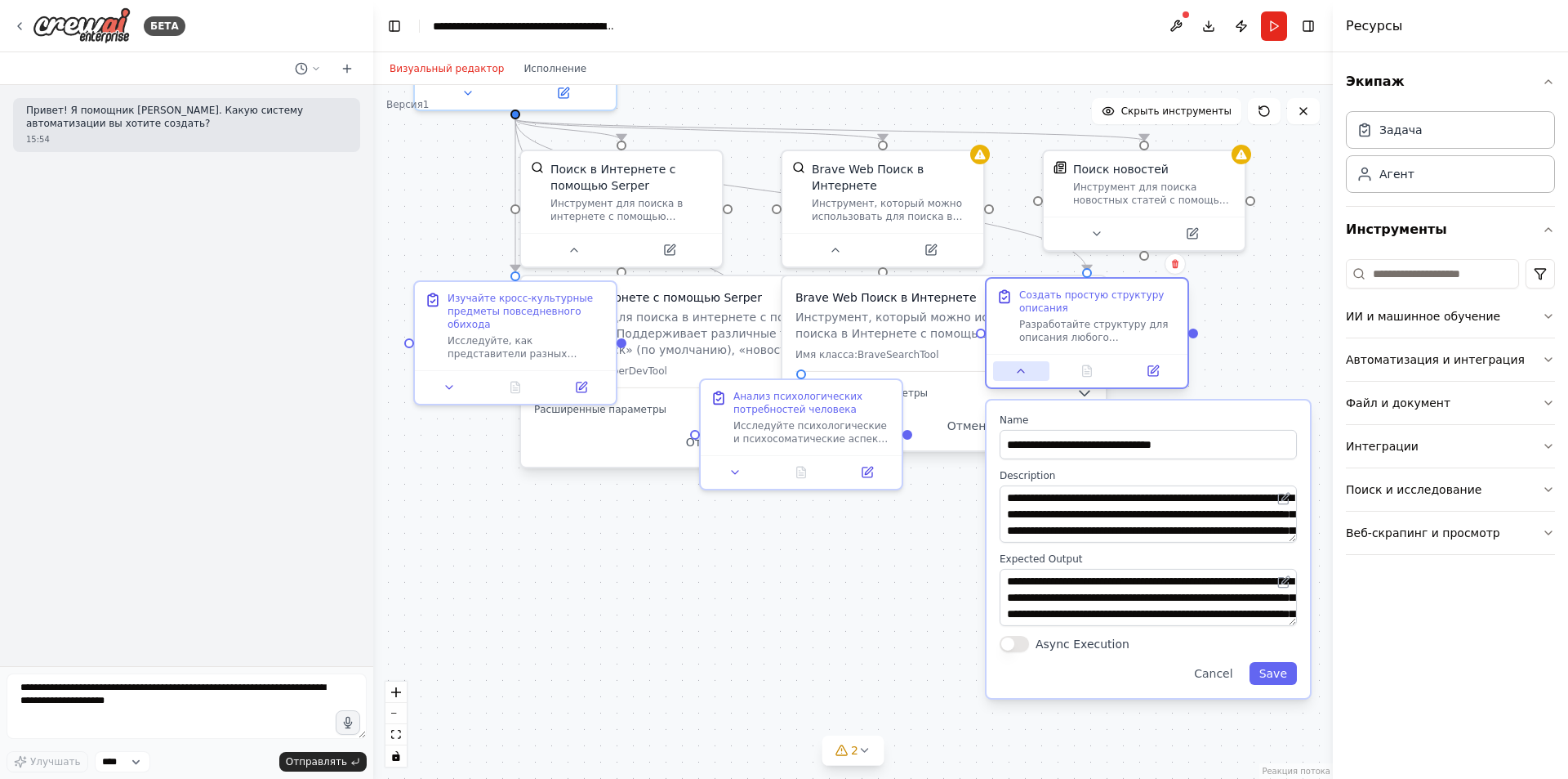
click at [1027, 372] on icon at bounding box center [1021, 371] width 13 height 13
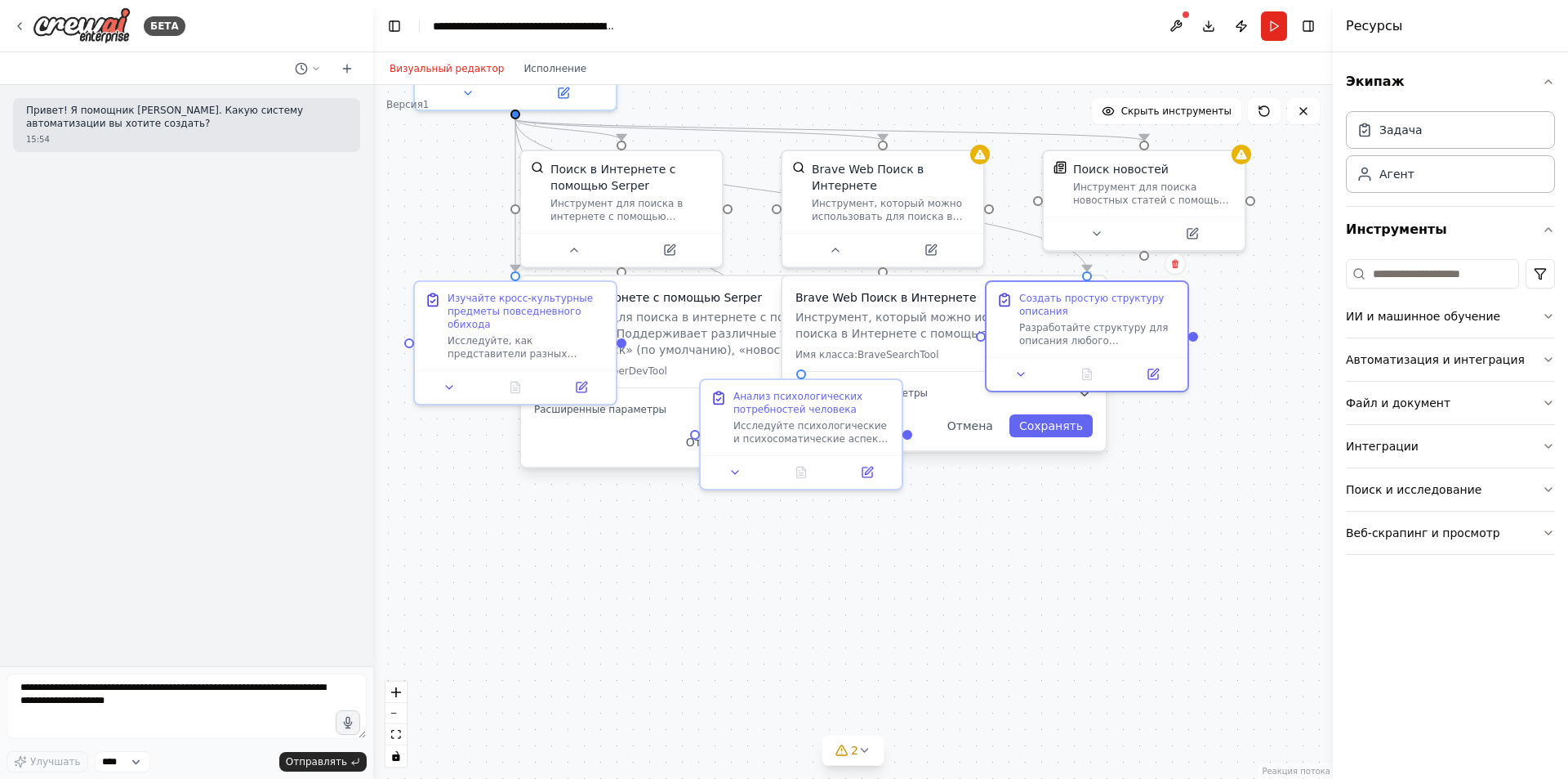
click at [920, 566] on div ".deletable-edge-delete-btn { width: 20px; height: 20px; border: 0px solid #ffff…" at bounding box center [853, 432] width 960 height 694
click at [1549, 317] on icon "button" at bounding box center [1549, 317] width 13 height 13
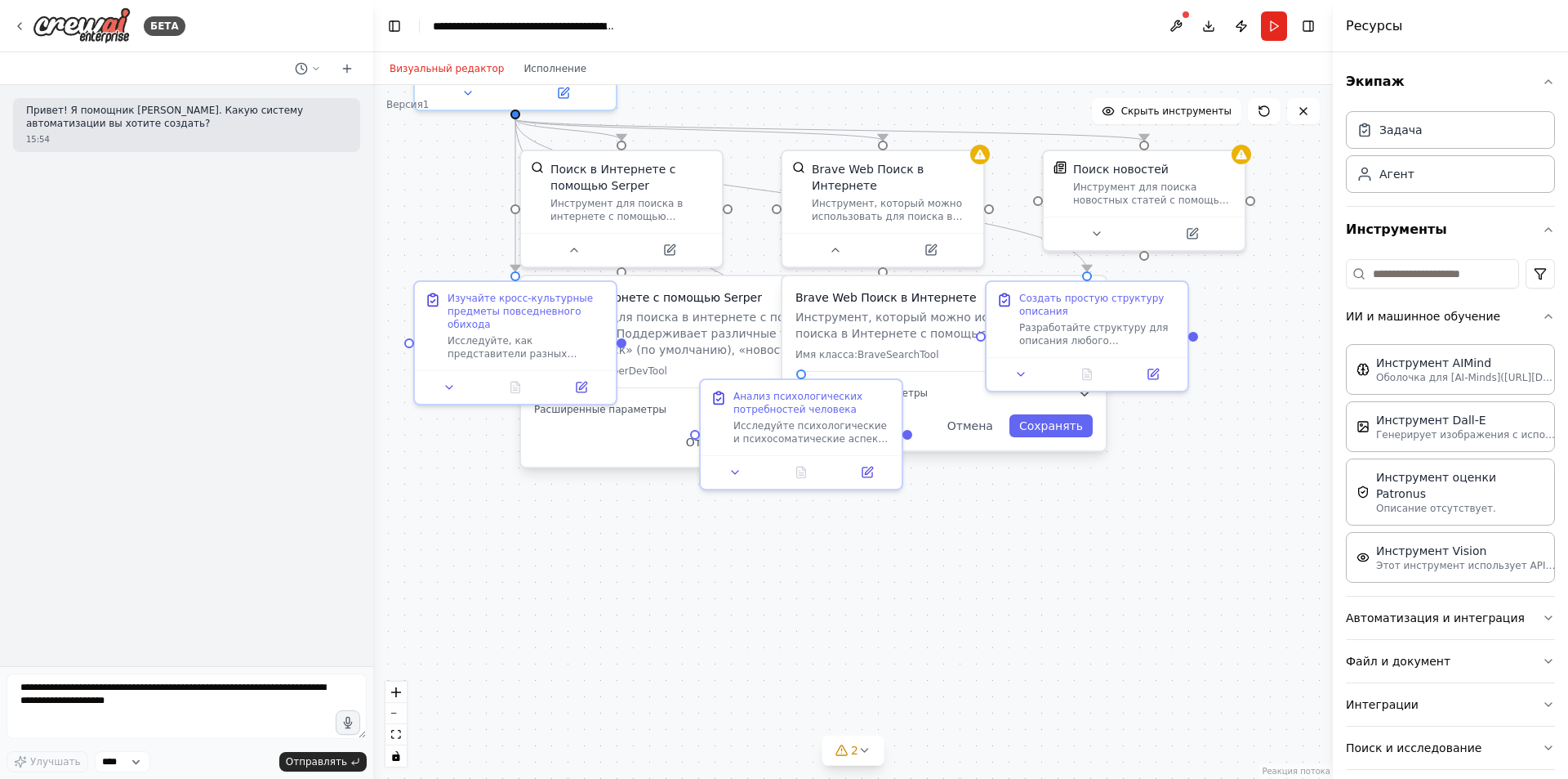
scroll to position [60, 0]
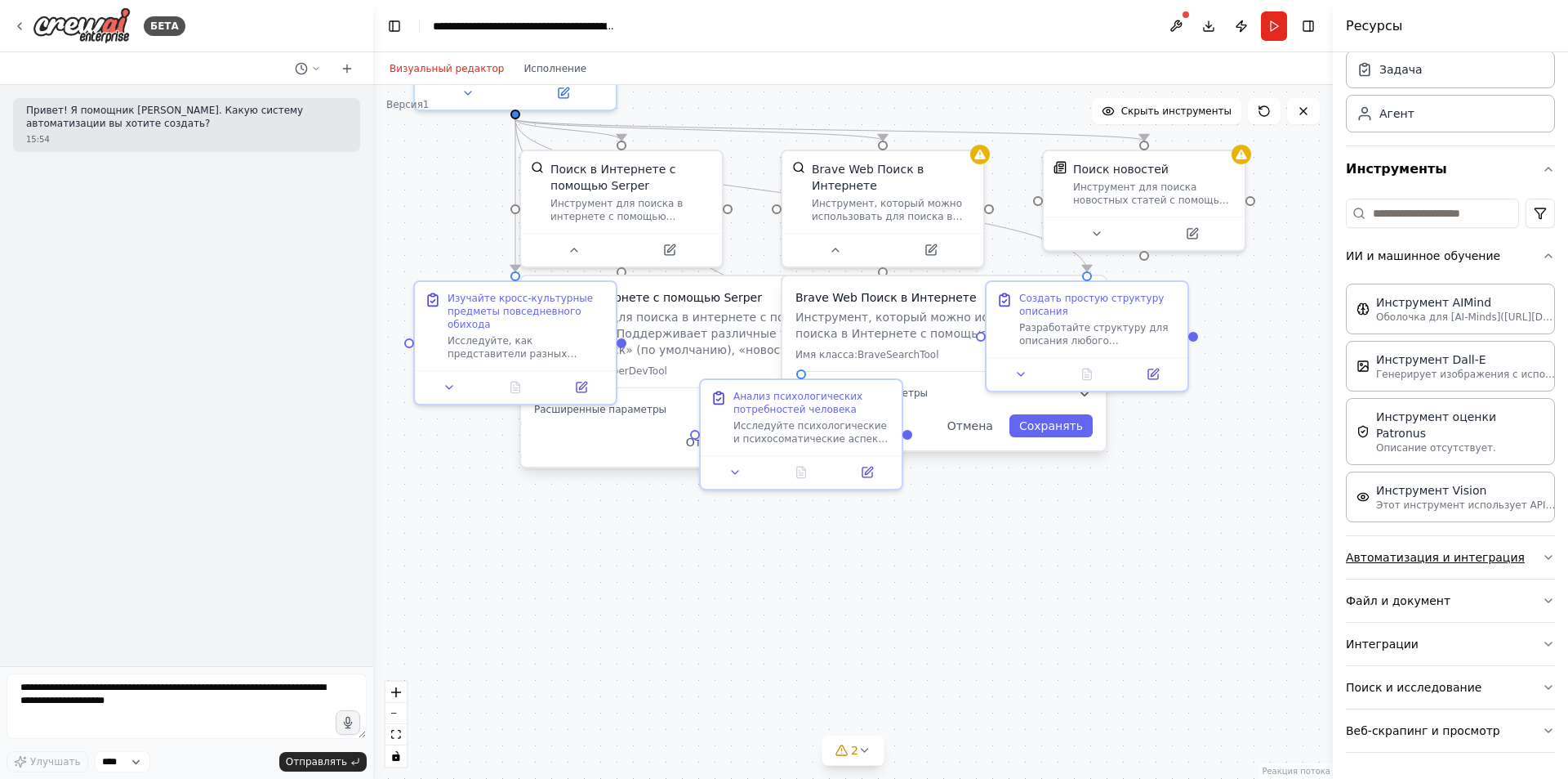
click at [1487, 564] on font "Автоматизация и интеграция" at bounding box center [1435, 557] width 179 height 13
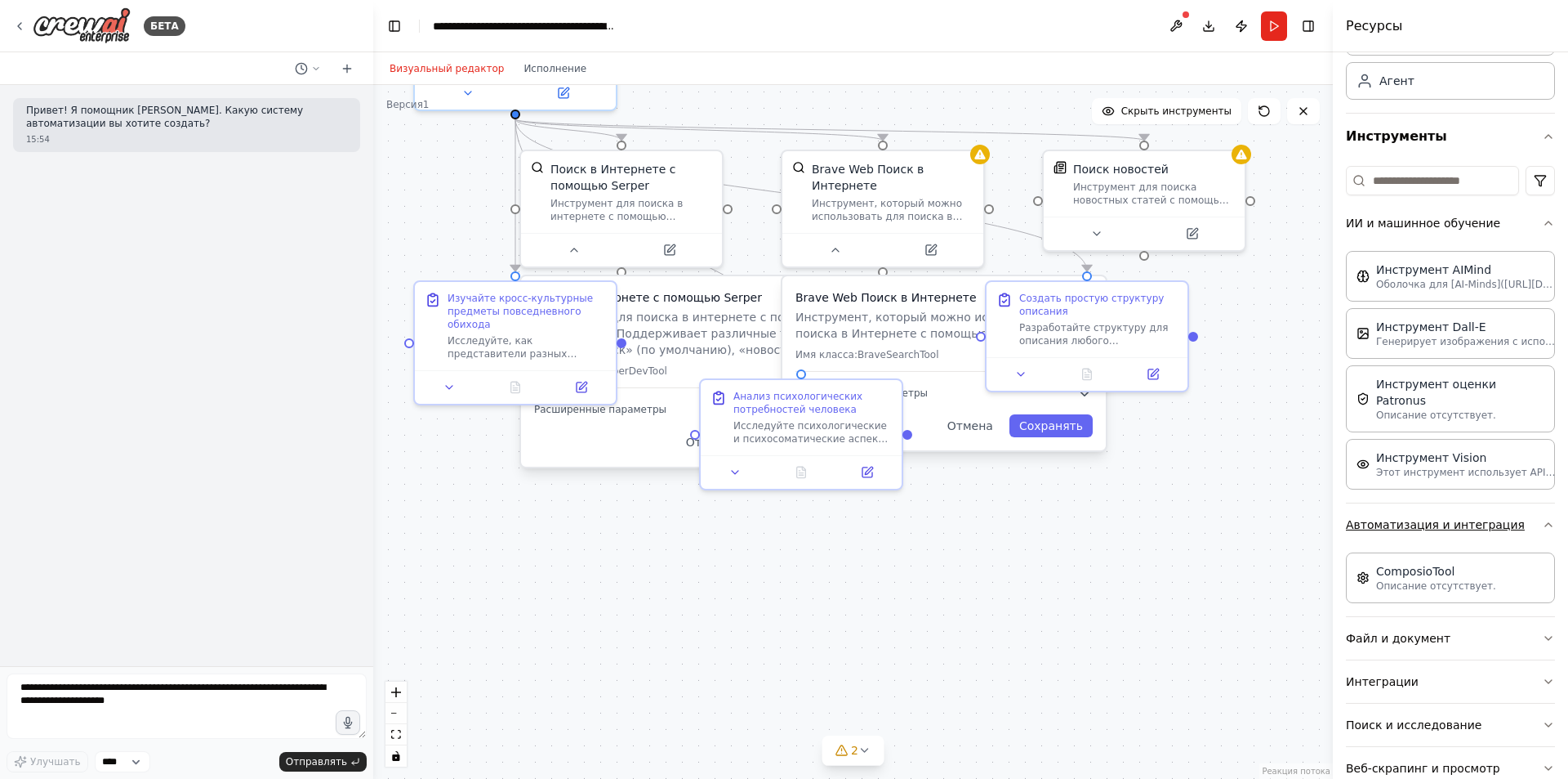
scroll to position [130, 0]
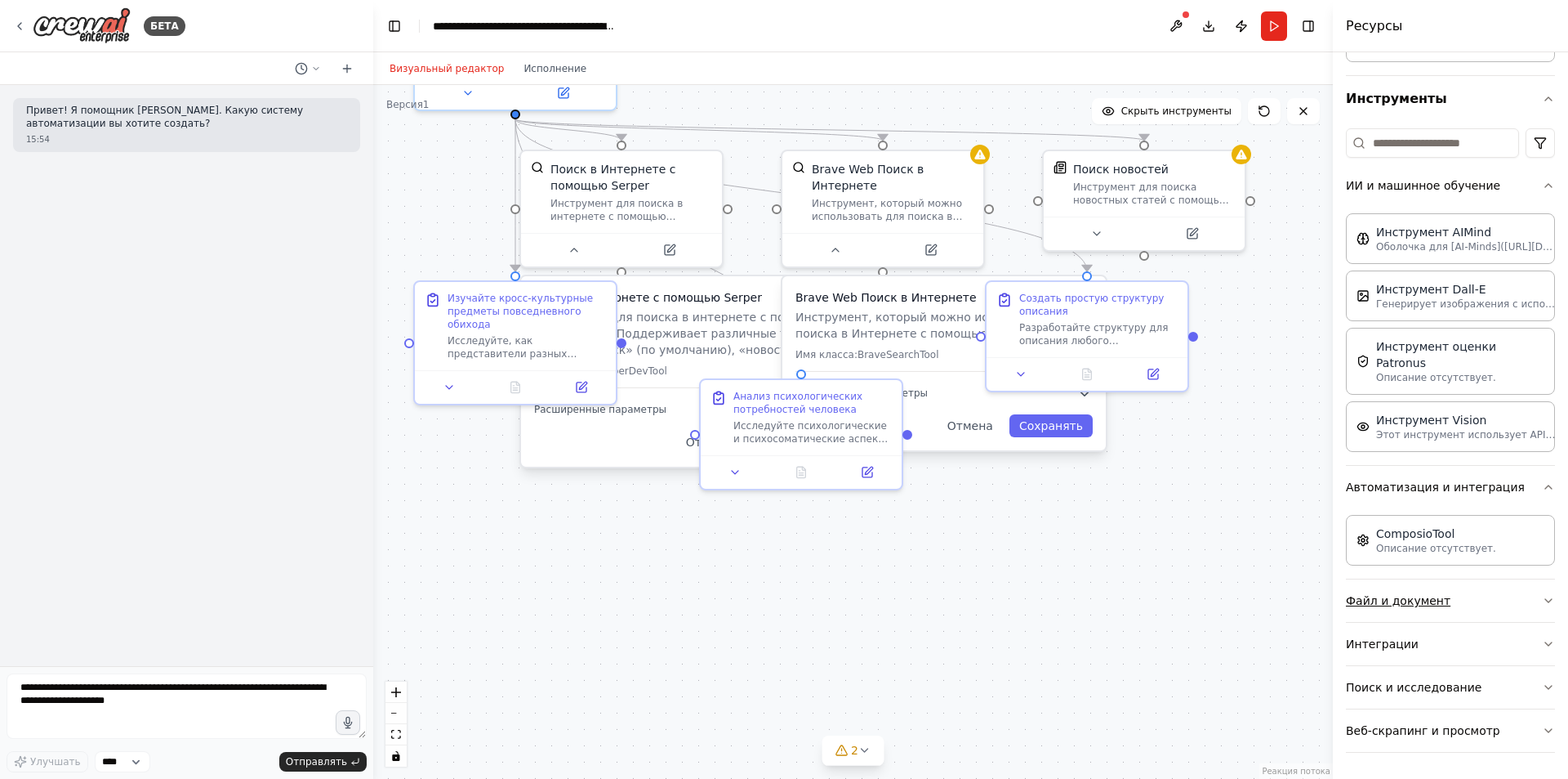
click at [1503, 596] on button "Файл и документ" at bounding box center [1450, 601] width 209 height 42
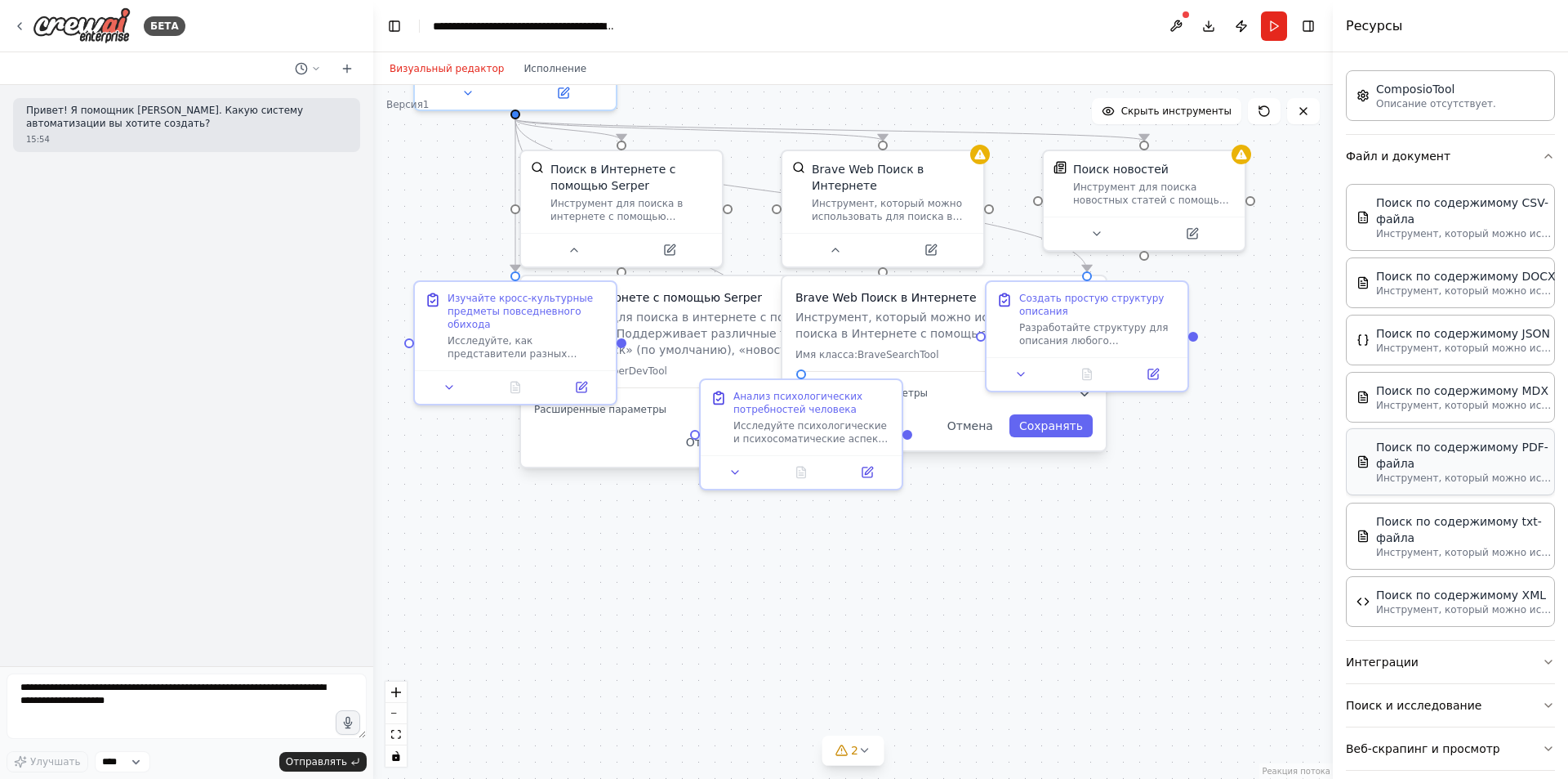
scroll to position [593, 0]
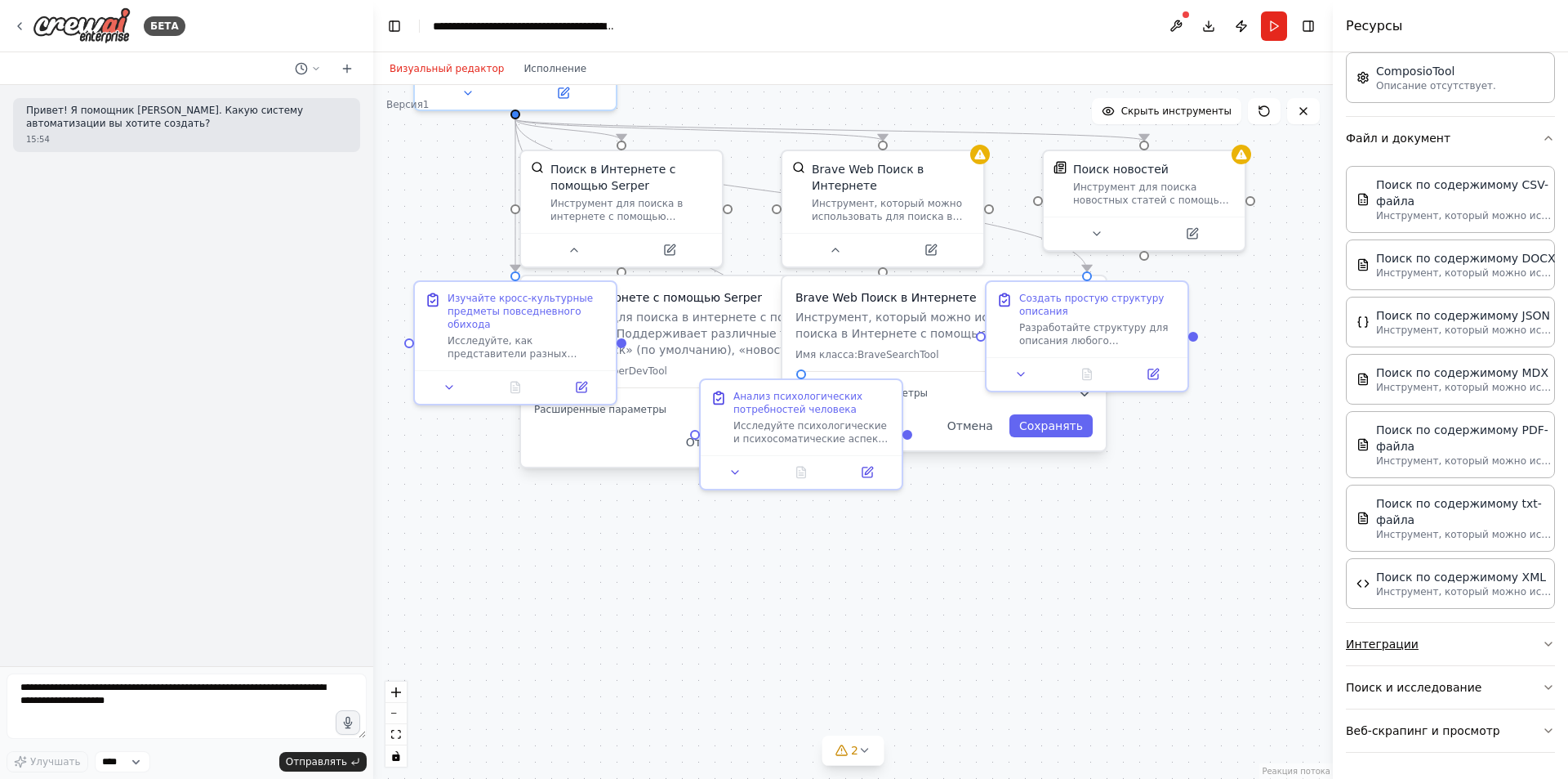
click at [1462, 630] on button "Интеграции" at bounding box center [1450, 644] width 209 height 42
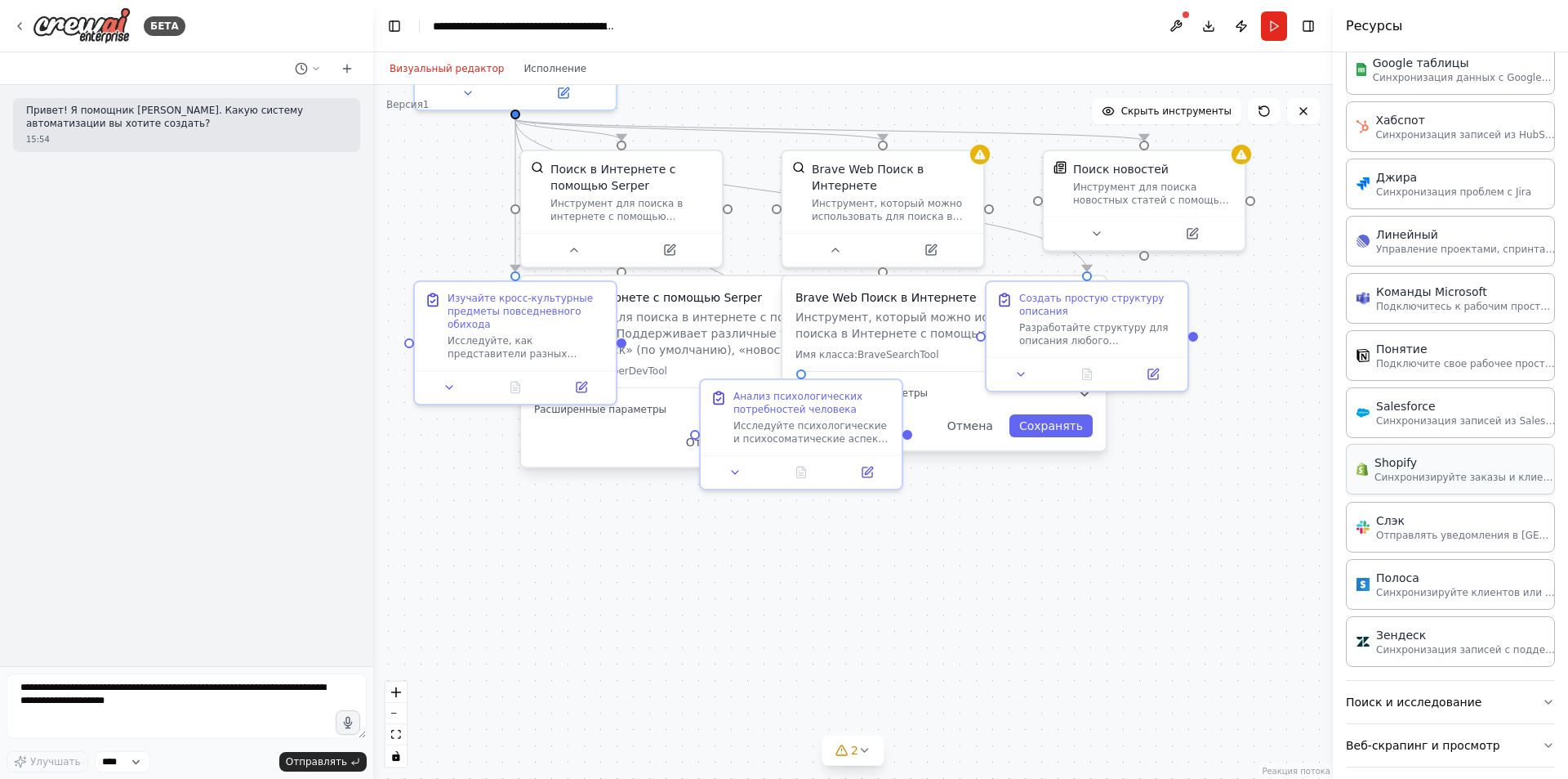
scroll to position [1693, 0]
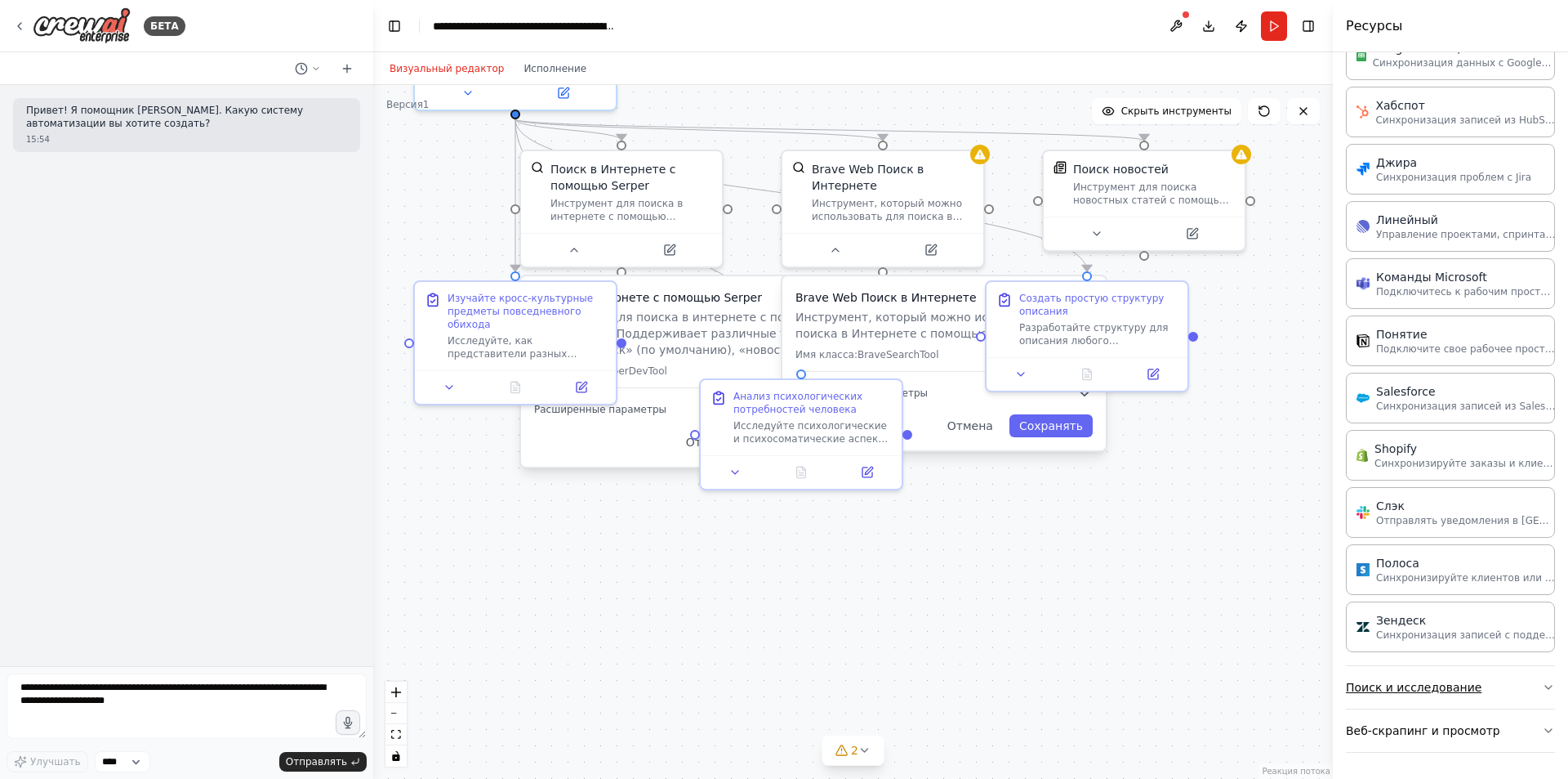
click at [1484, 679] on button "Поиск и исследование" at bounding box center [1450, 687] width 209 height 42
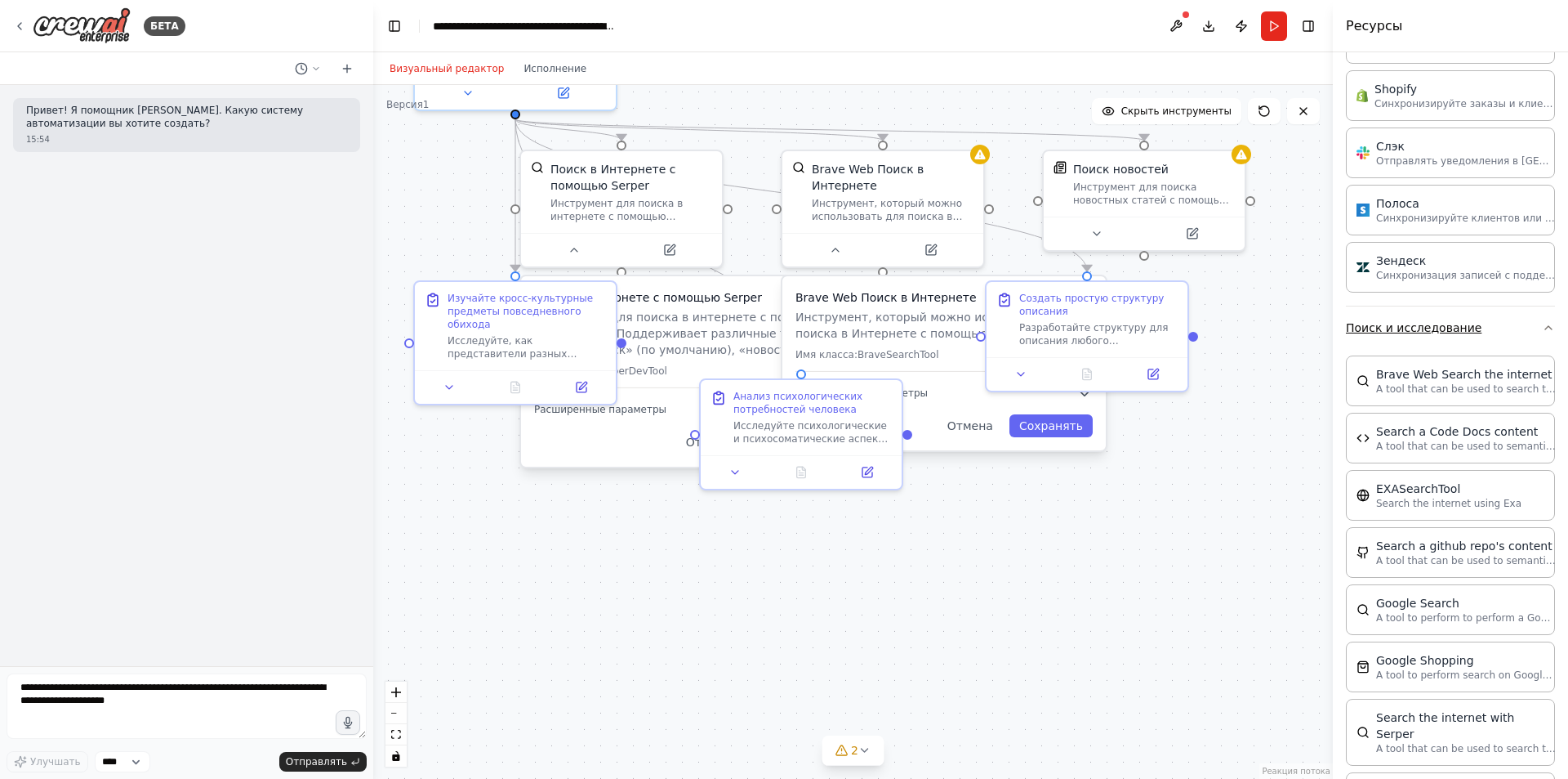
scroll to position [2019, 0]
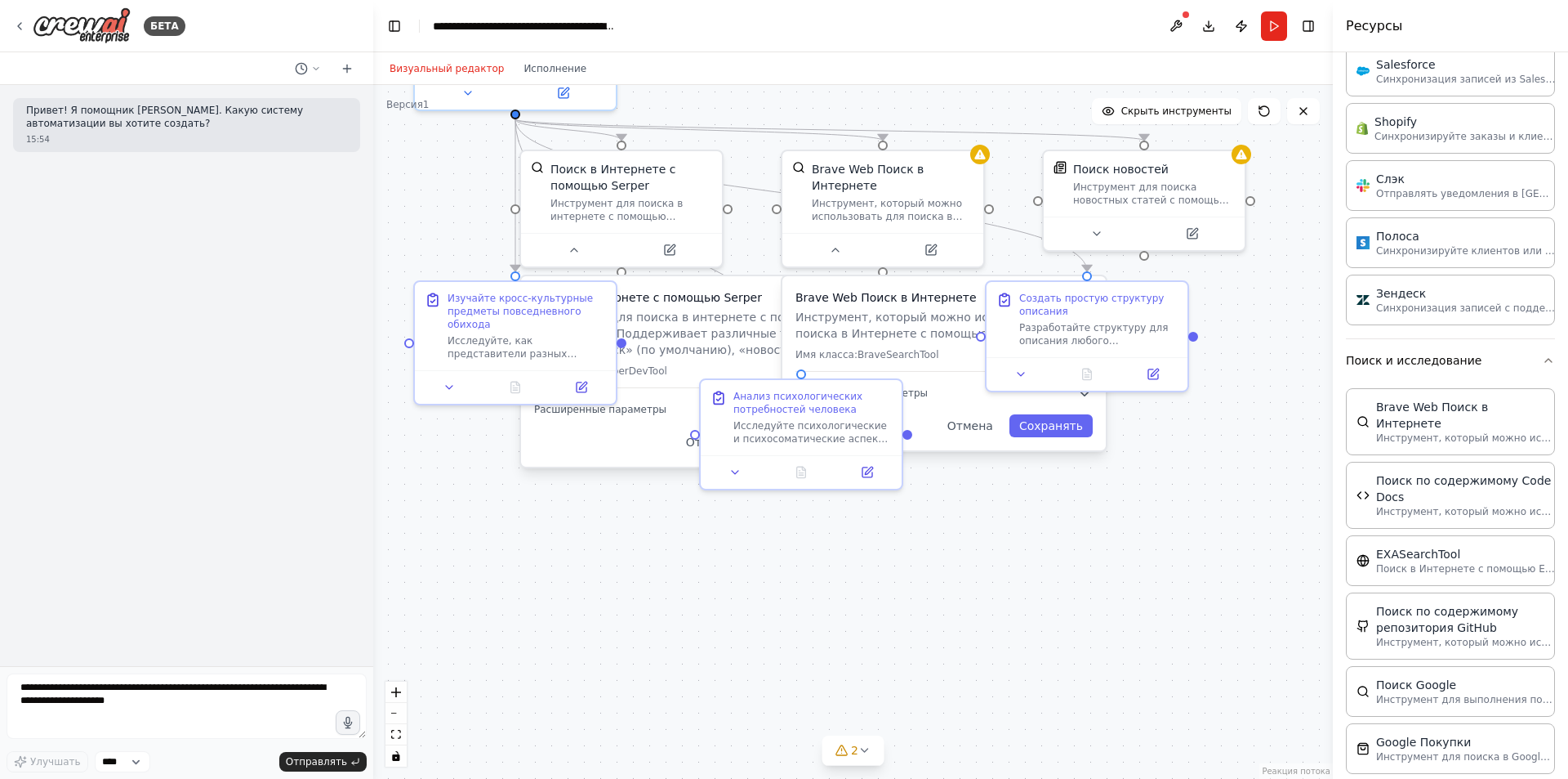
click at [1168, 522] on div ".deletable-edge-delete-btn { width: 20px; height: 20px; border: 0px solid #ffff…" at bounding box center [853, 432] width 960 height 694
